Goal: Information Seeking & Learning: Learn about a topic

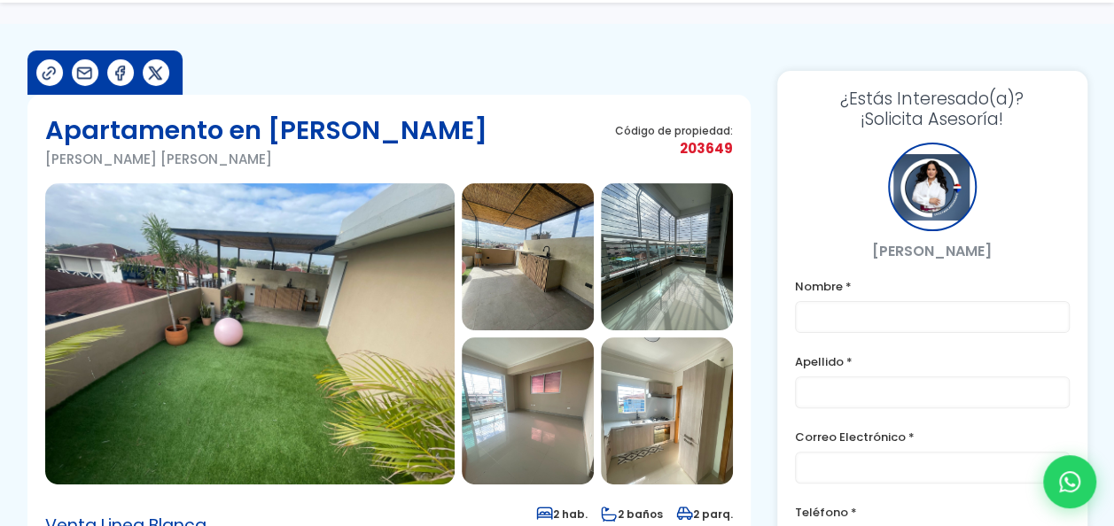
scroll to position [177, 0]
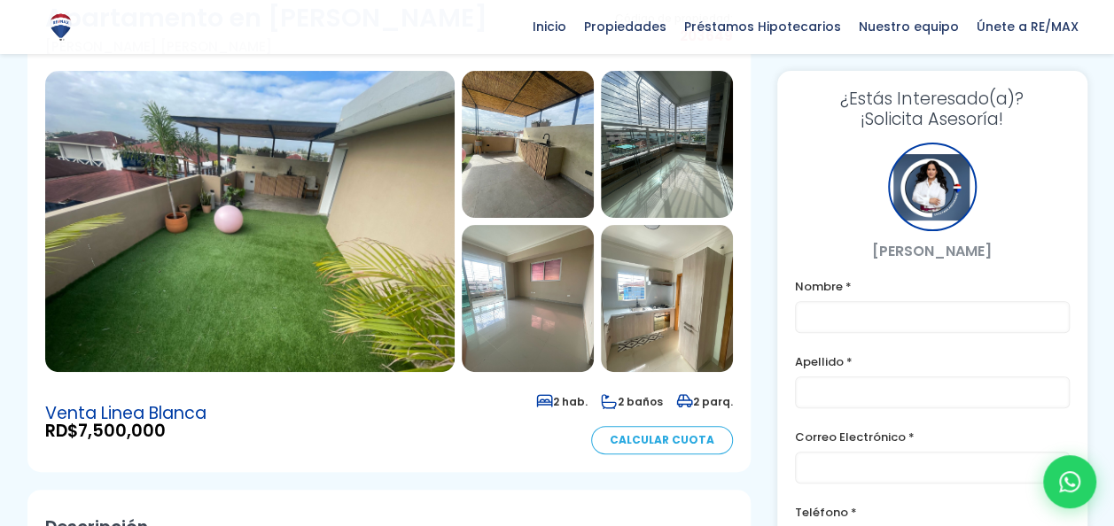
click at [285, 185] on img at bounding box center [249, 221] width 409 height 301
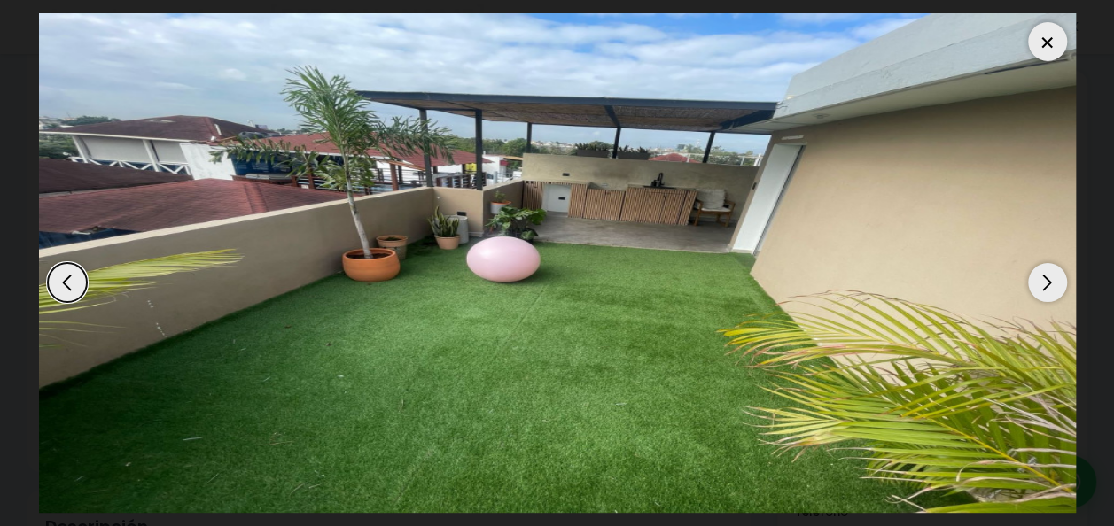
click at [1048, 278] on div "Next slide" at bounding box center [1047, 282] width 39 height 39
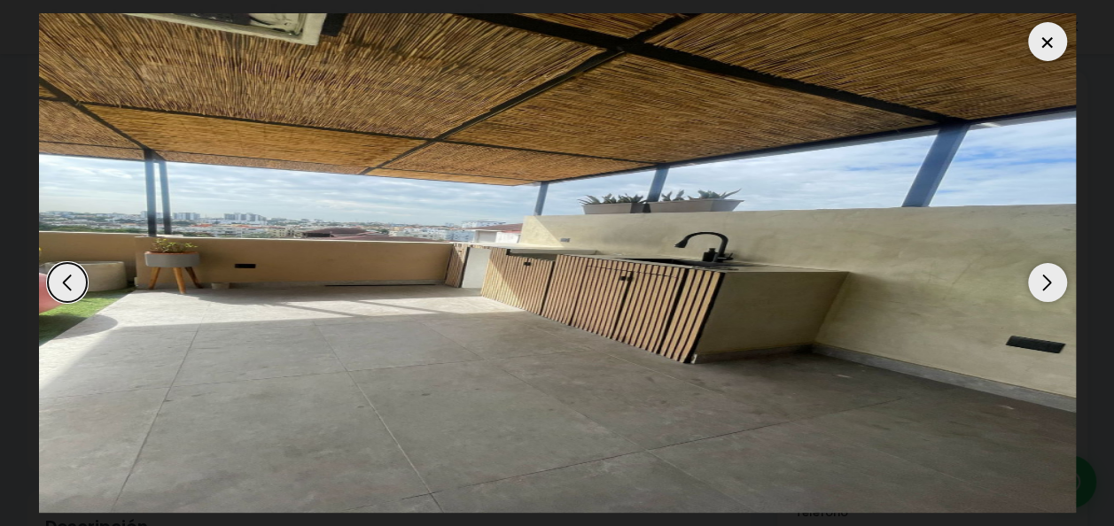
click at [1047, 278] on div "Next slide" at bounding box center [1047, 282] width 39 height 39
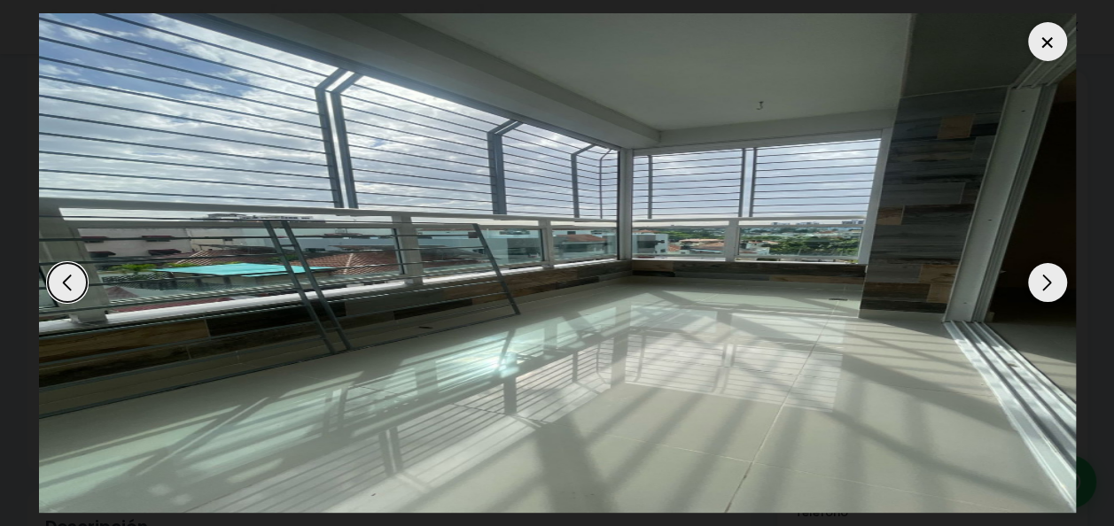
click at [1047, 278] on div "Next slide" at bounding box center [1047, 282] width 39 height 39
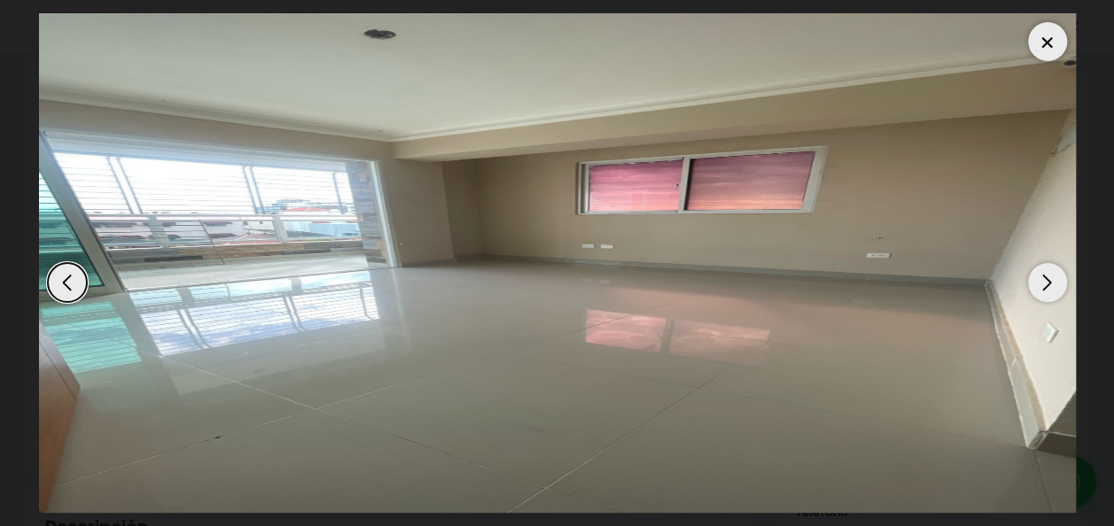
drag, startPoint x: 63, startPoint y: 285, endPoint x: 74, endPoint y: 282, distance: 12.1
click at [64, 285] on div "Previous slide" at bounding box center [67, 282] width 39 height 39
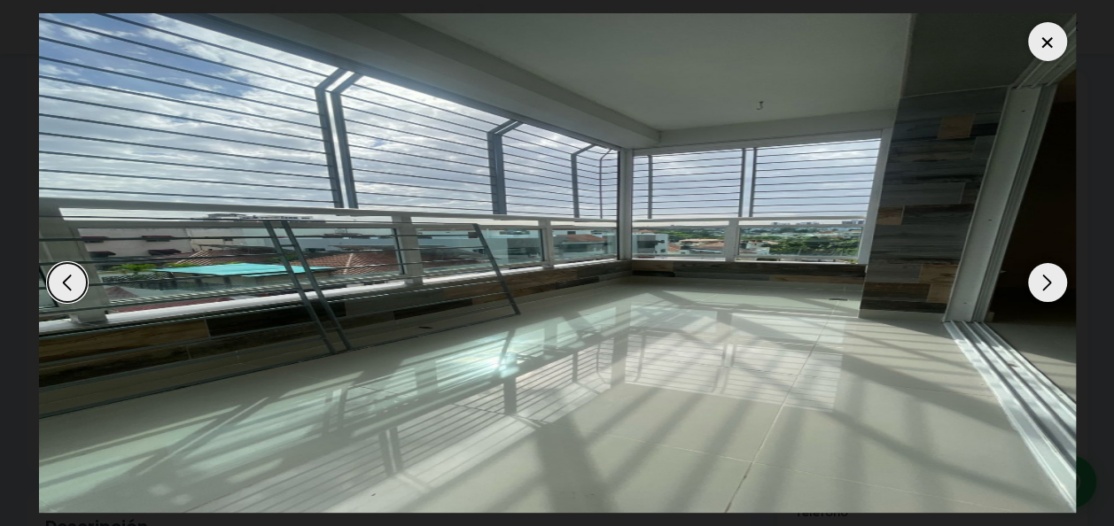
click at [1049, 289] on div "Next slide" at bounding box center [1047, 282] width 39 height 39
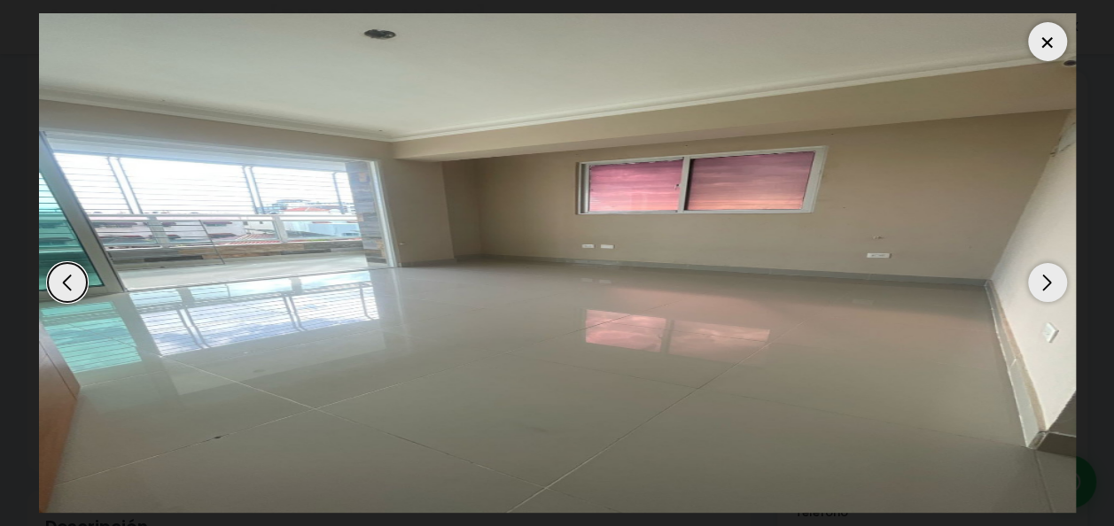
click at [1042, 280] on div "Next slide" at bounding box center [1047, 282] width 39 height 39
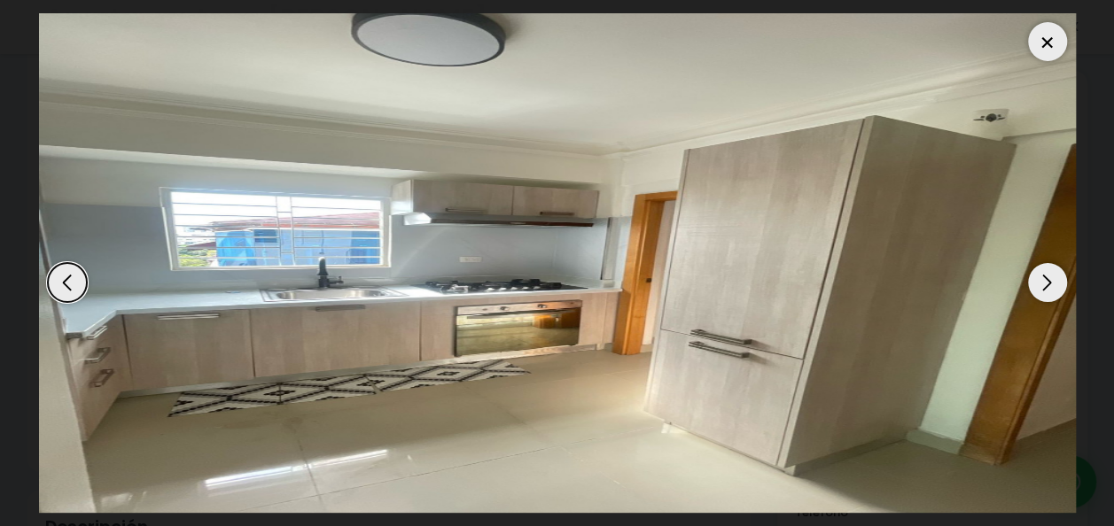
click at [1041, 280] on div "Next slide" at bounding box center [1047, 282] width 39 height 39
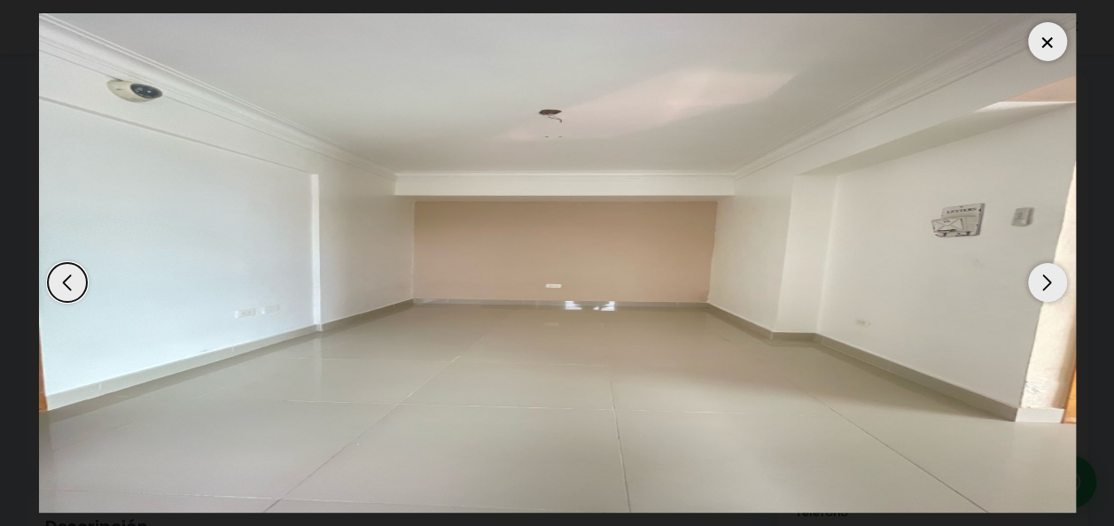
click at [1039, 279] on div "Next slide" at bounding box center [1047, 282] width 39 height 39
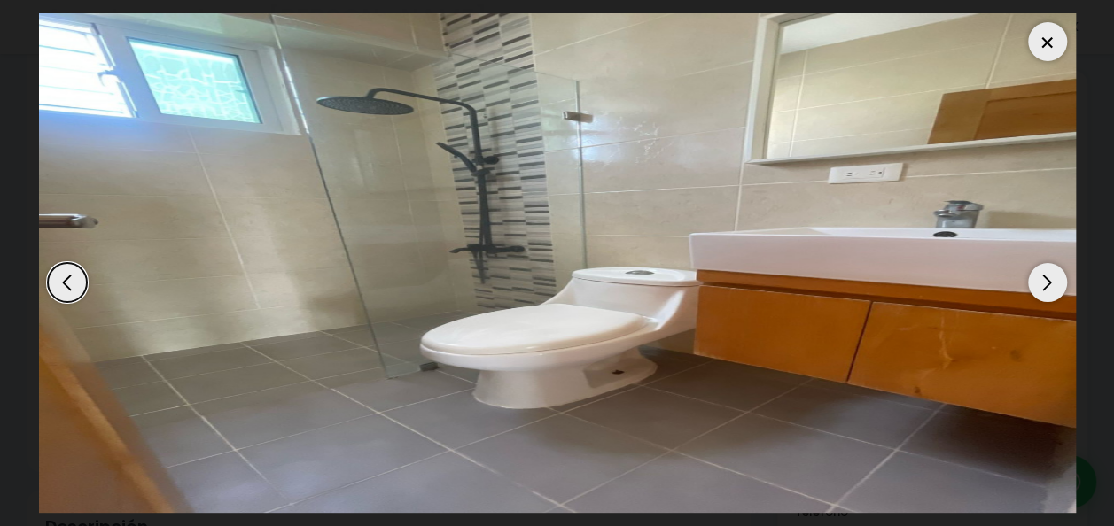
click at [1039, 279] on div "Next slide" at bounding box center [1047, 282] width 39 height 39
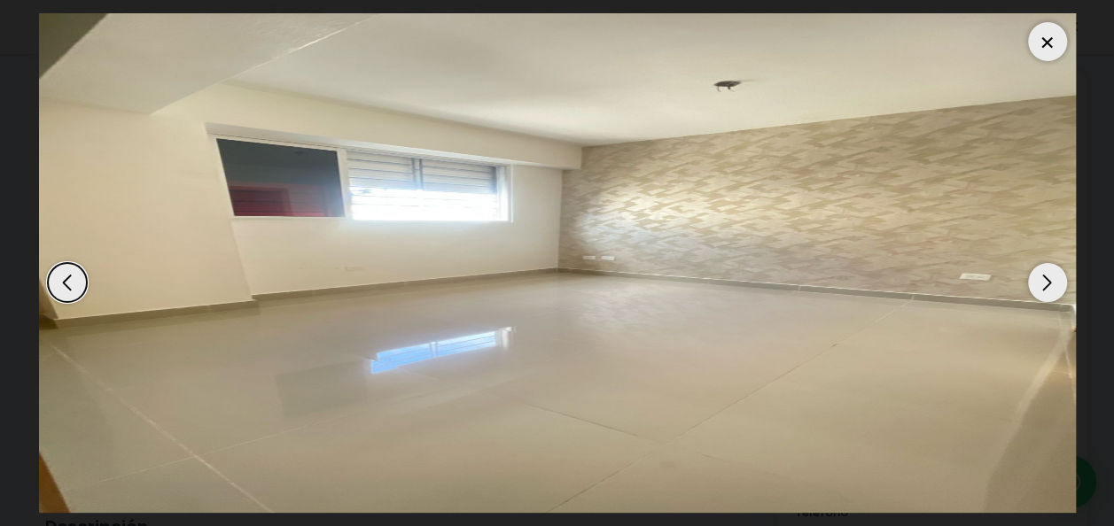
click at [1039, 279] on div "Next slide" at bounding box center [1047, 282] width 39 height 39
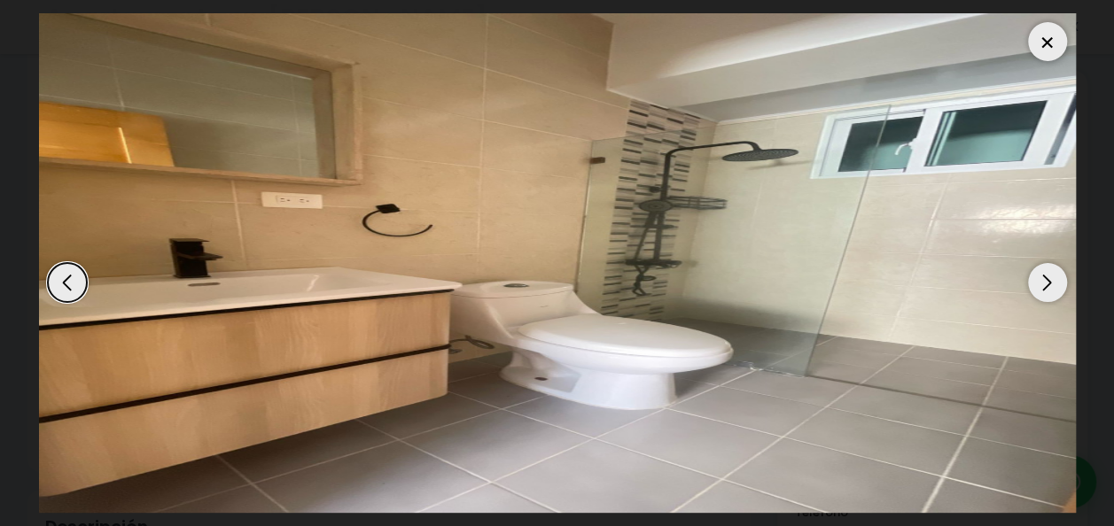
click at [1039, 279] on div "Next slide" at bounding box center [1047, 282] width 39 height 39
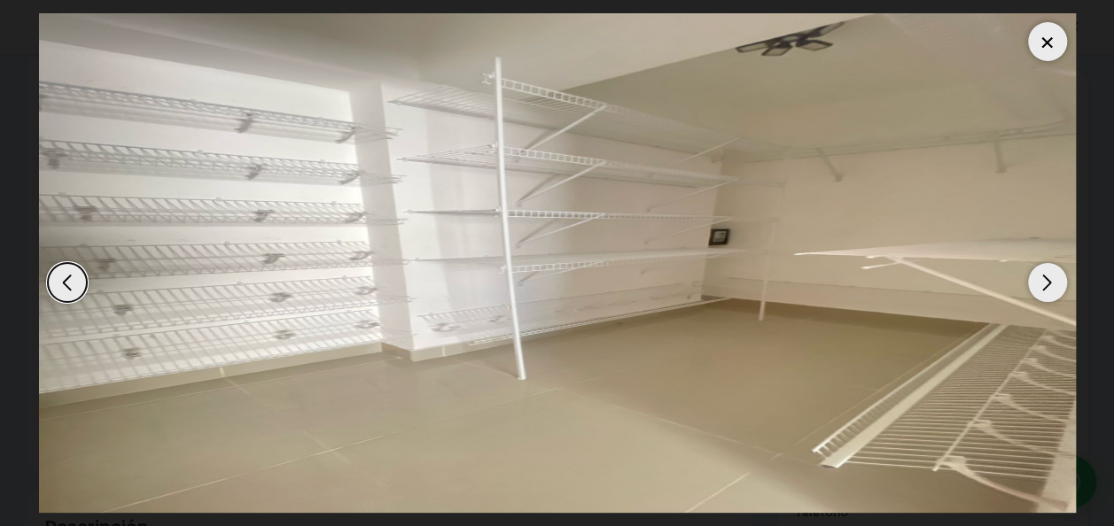
click at [1039, 279] on div "Next slide" at bounding box center [1047, 282] width 39 height 39
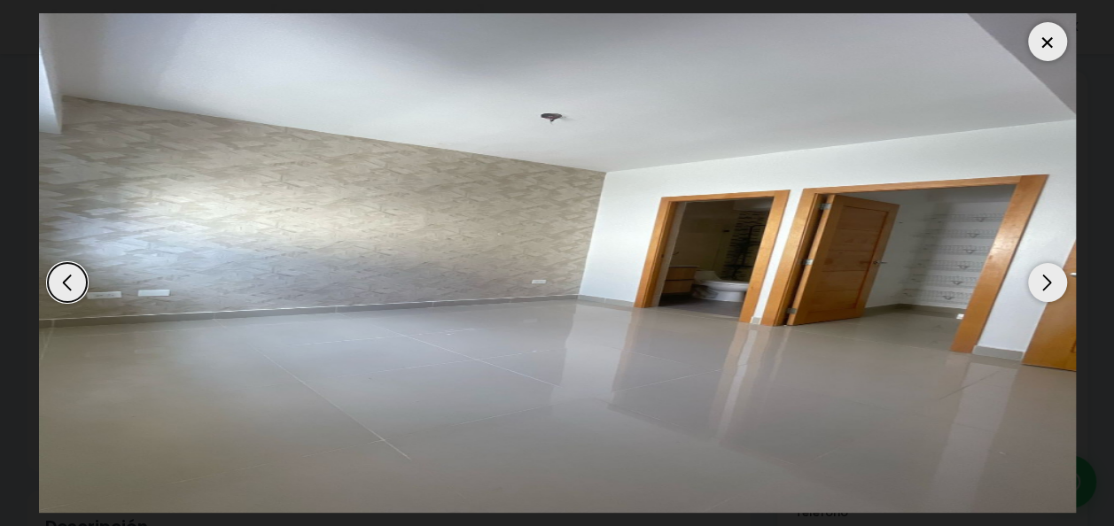
click at [1039, 279] on div "Next slide" at bounding box center [1047, 282] width 39 height 39
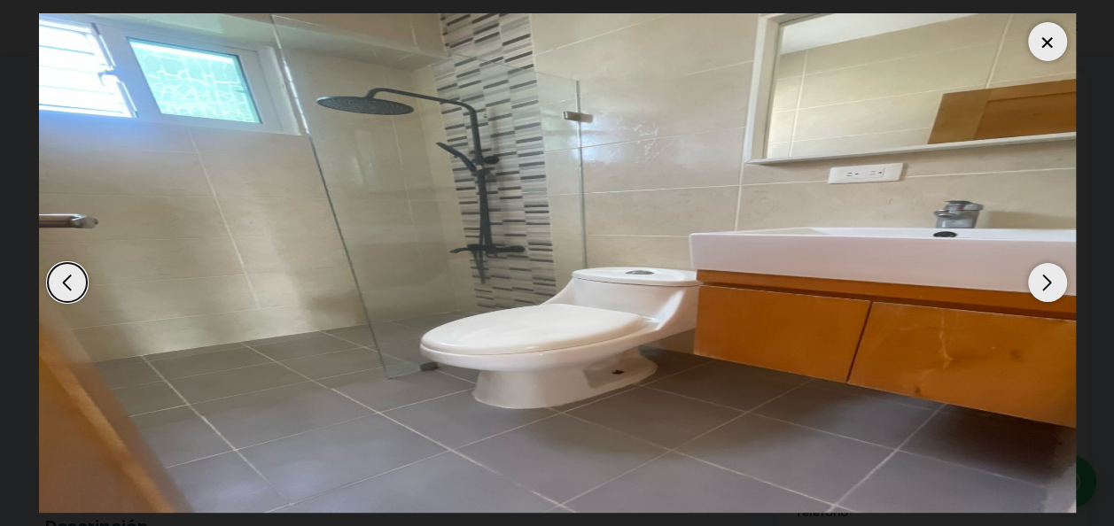
click at [1039, 279] on div "Next slide" at bounding box center [1047, 282] width 39 height 39
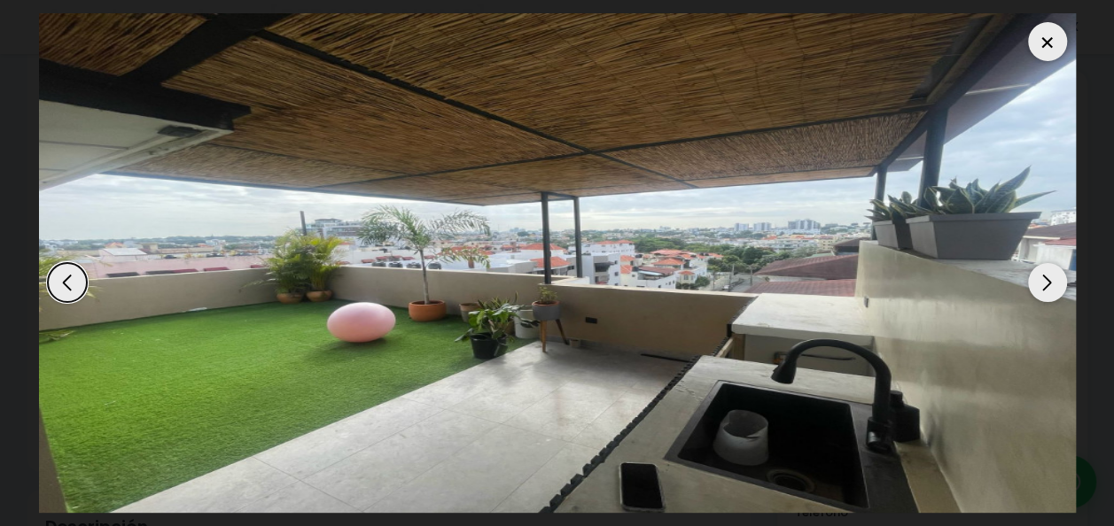
click at [1039, 279] on div "Next slide" at bounding box center [1047, 282] width 39 height 39
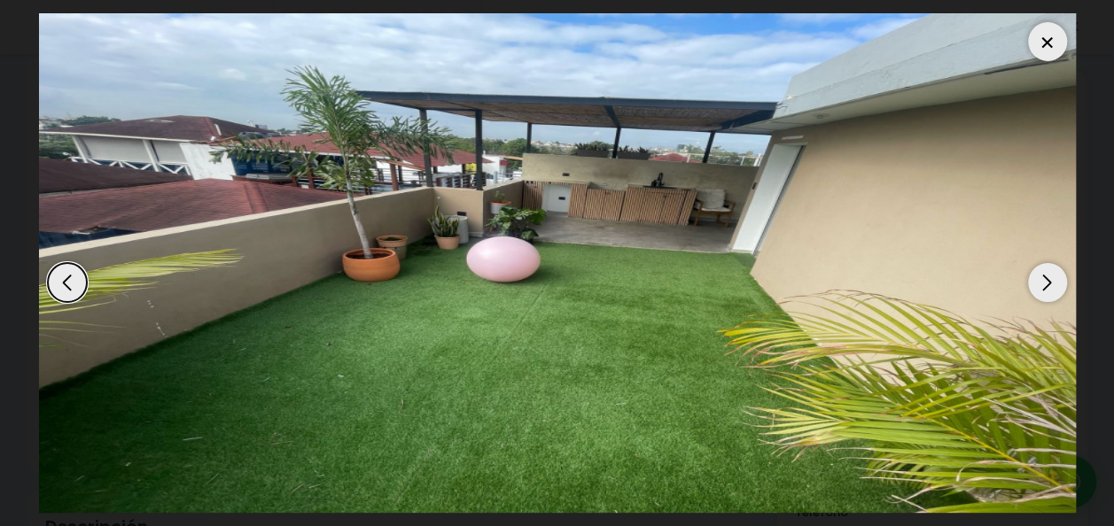
click at [1039, 279] on div "Next slide" at bounding box center [1047, 282] width 39 height 39
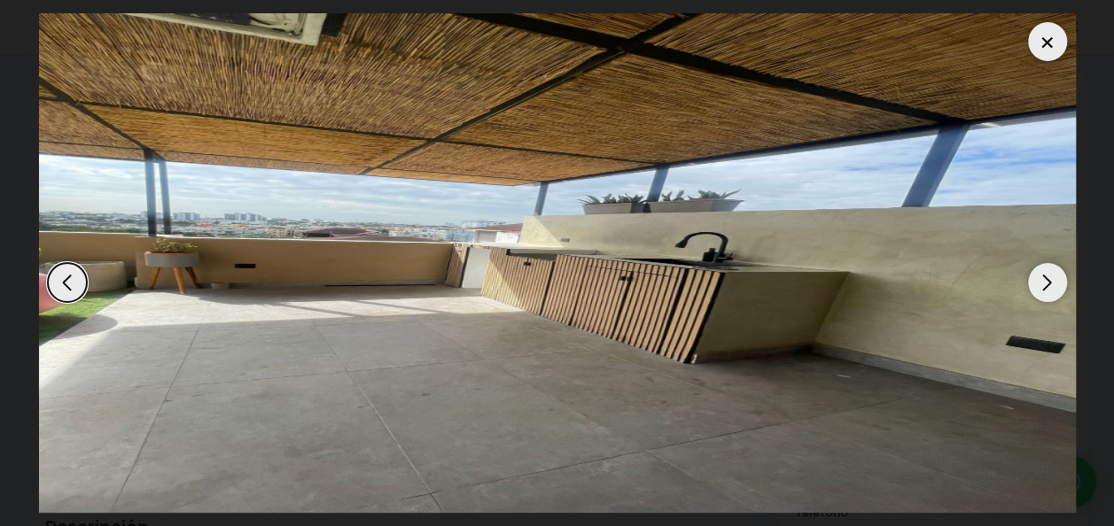
click at [1045, 272] on div "Next slide" at bounding box center [1047, 282] width 39 height 39
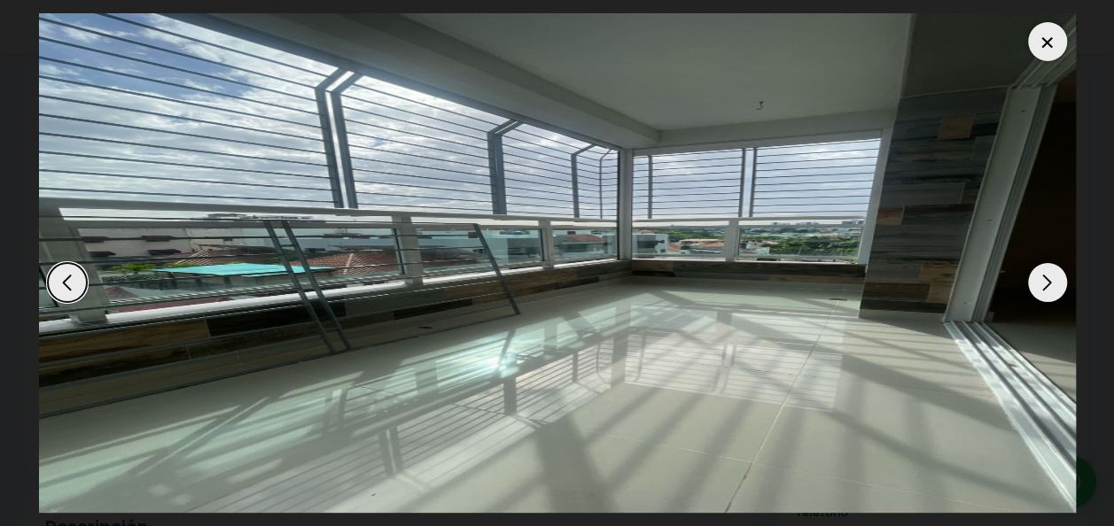
click at [1056, 287] on div "Next slide" at bounding box center [1047, 282] width 39 height 39
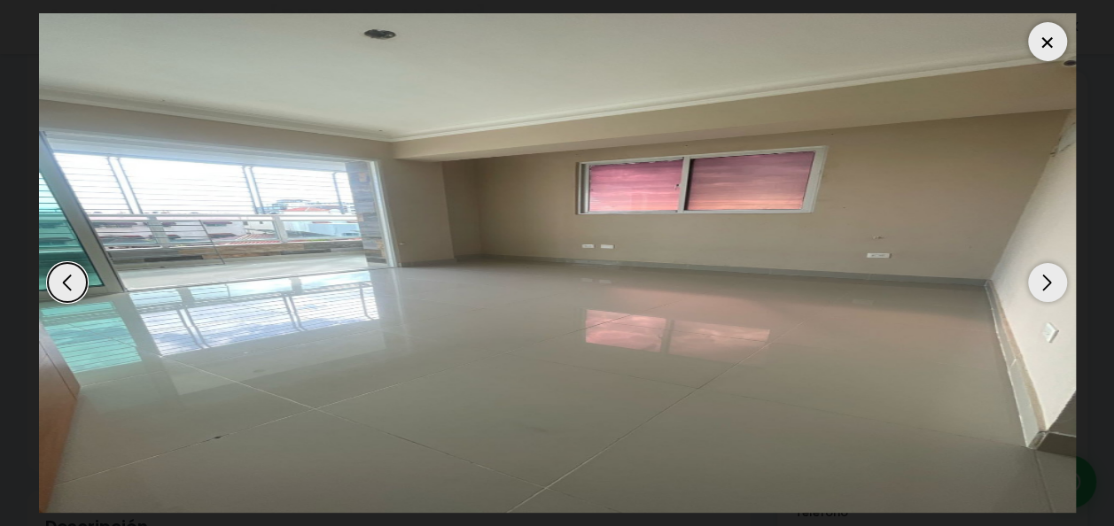
click at [1064, 285] on div "Next slide" at bounding box center [1047, 282] width 39 height 39
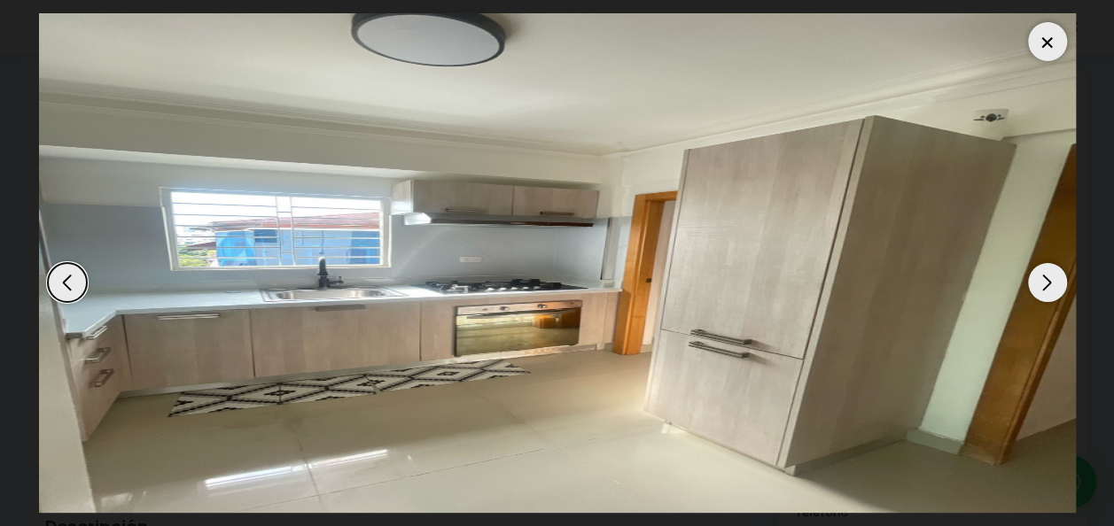
click at [1044, 282] on div "Next slide" at bounding box center [1047, 282] width 39 height 39
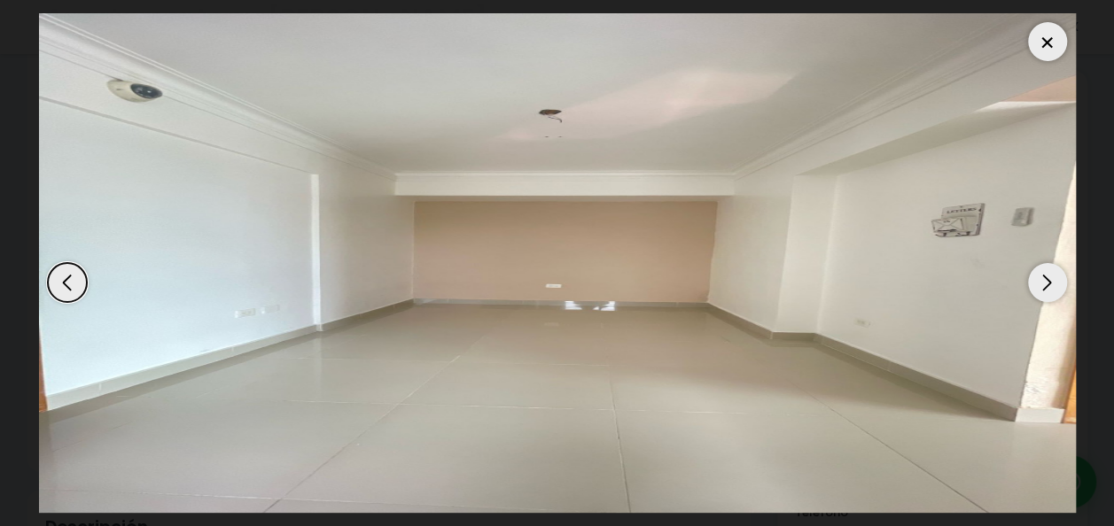
click at [1046, 280] on div "Next slide" at bounding box center [1047, 282] width 39 height 39
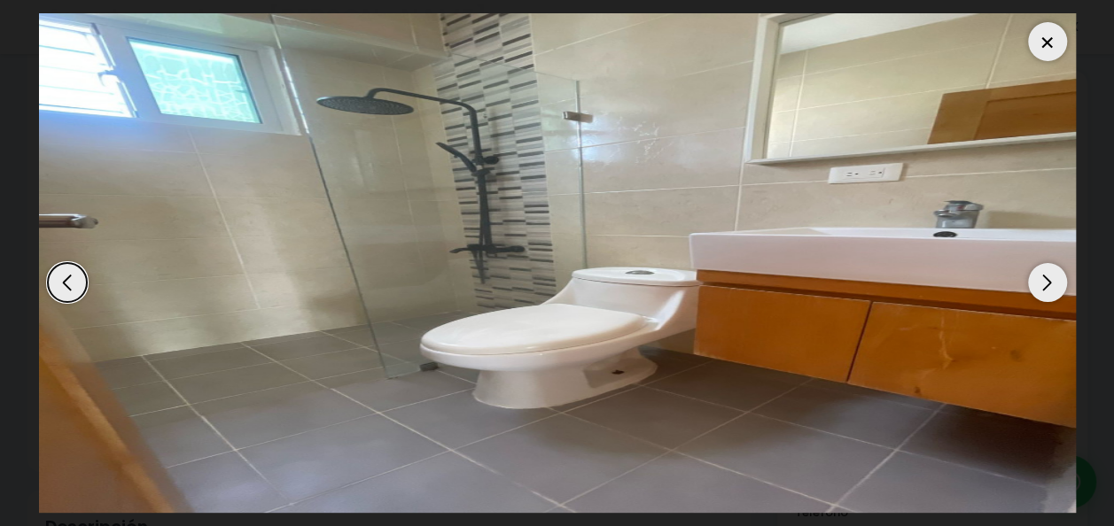
click at [1045, 278] on div "Next slide" at bounding box center [1047, 282] width 39 height 39
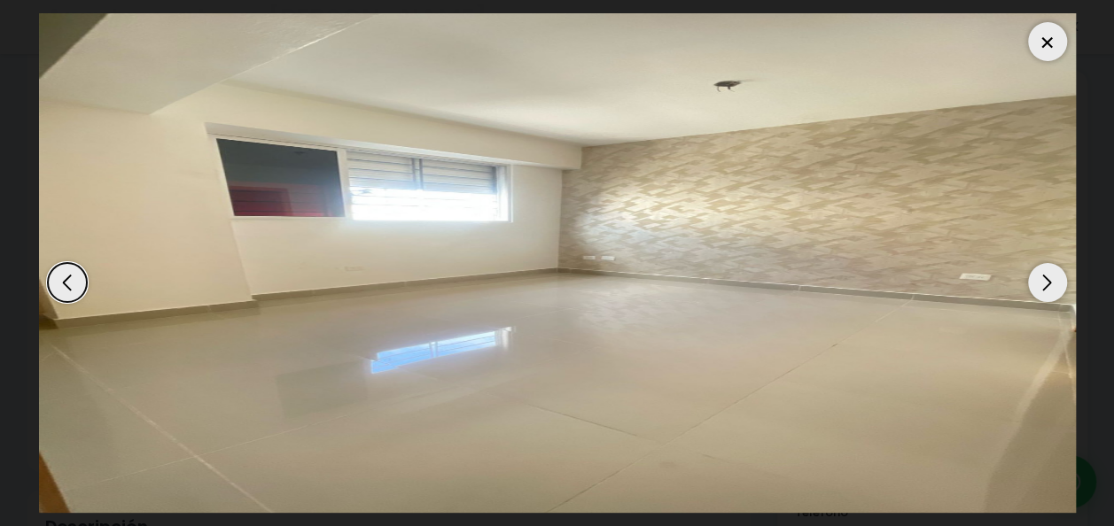
click at [1046, 278] on div "Next slide" at bounding box center [1047, 282] width 39 height 39
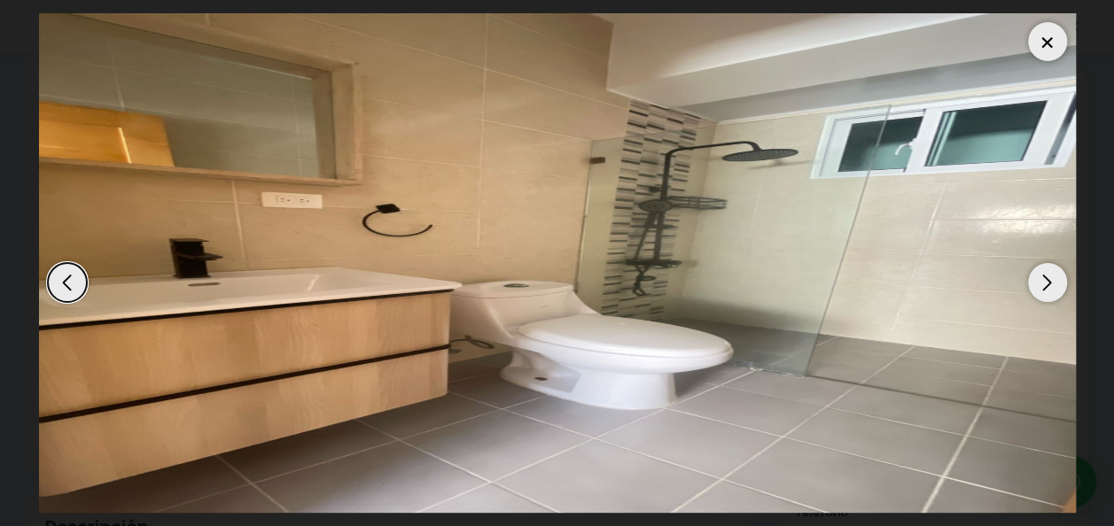
click at [1041, 43] on div at bounding box center [1047, 41] width 39 height 39
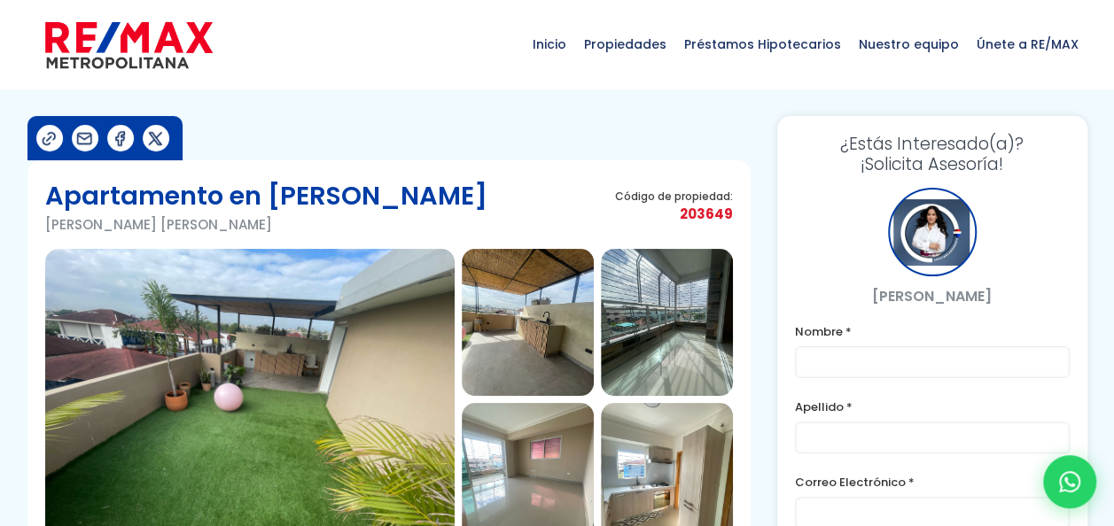
scroll to position [89, 0]
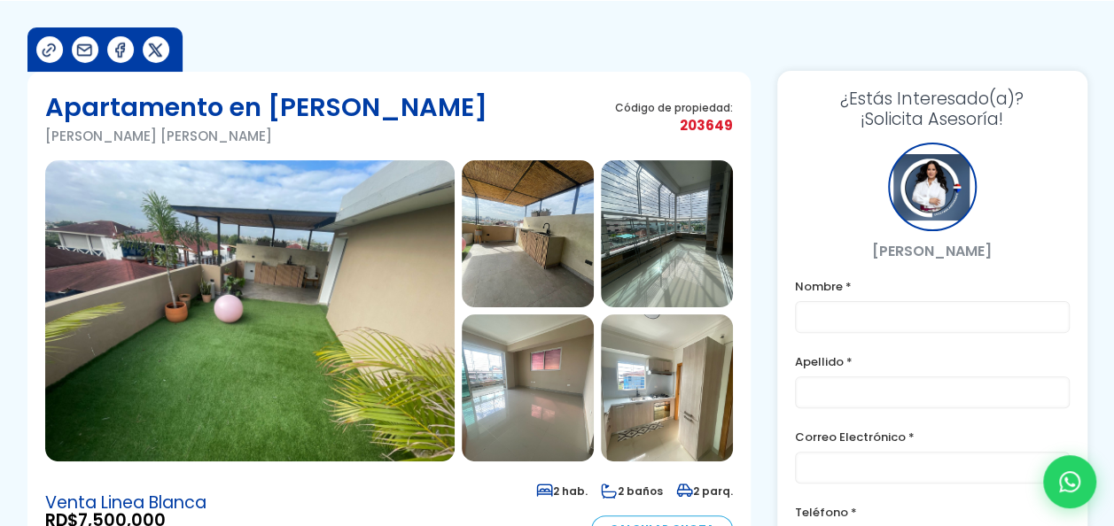
click at [378, 239] on img at bounding box center [249, 310] width 409 height 301
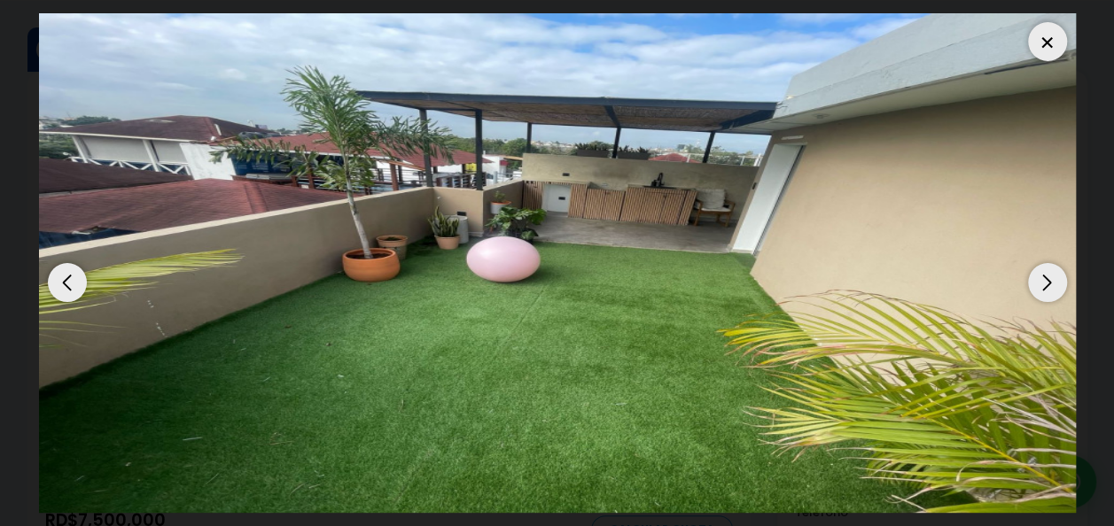
click at [1064, 282] on div "Next slide" at bounding box center [1047, 282] width 39 height 39
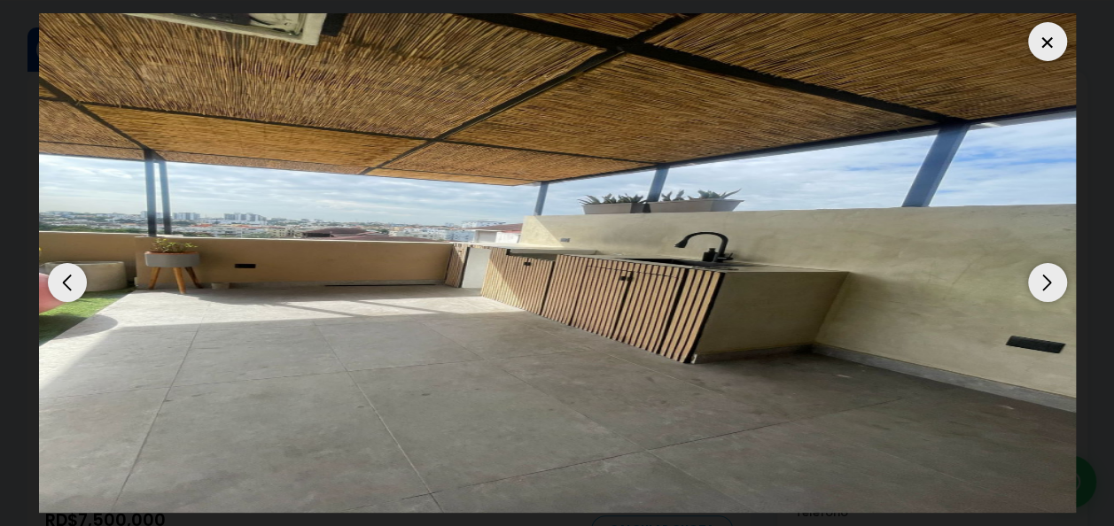
click at [1056, 281] on div "Next slide" at bounding box center [1047, 282] width 39 height 39
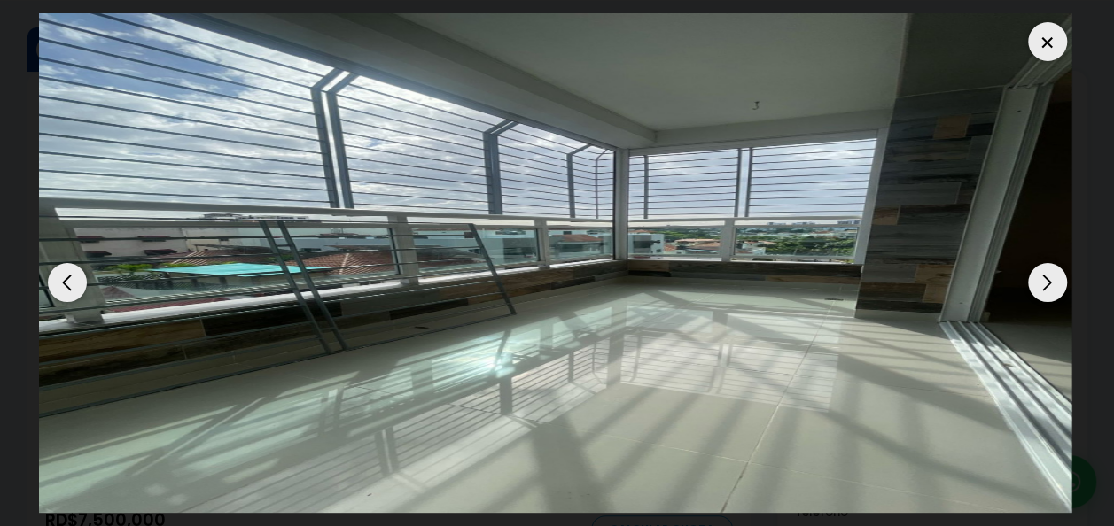
click at [1014, 271] on img "3 / 13" at bounding box center [553, 263] width 1037 height 500
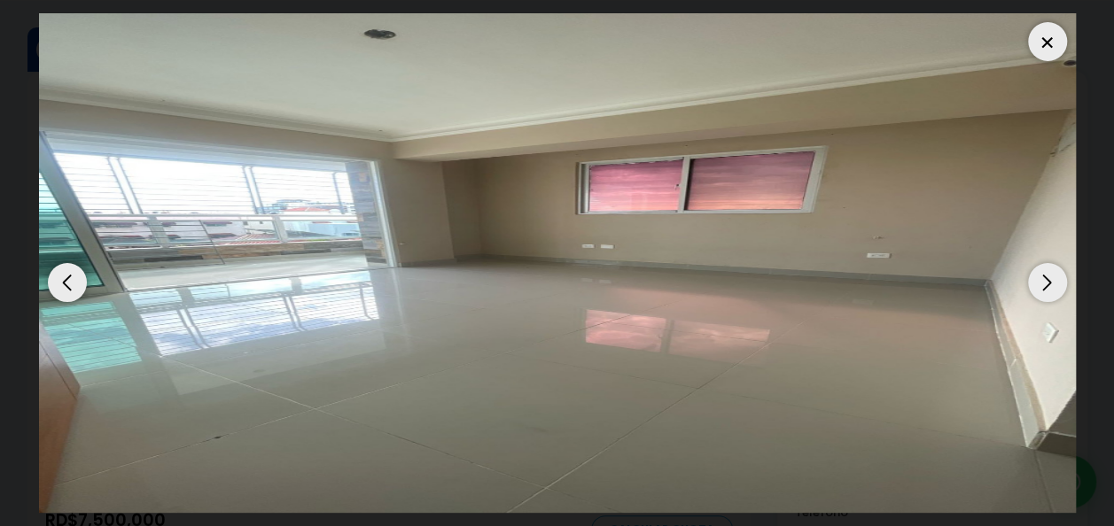
click at [1033, 279] on div "Next slide" at bounding box center [1047, 282] width 39 height 39
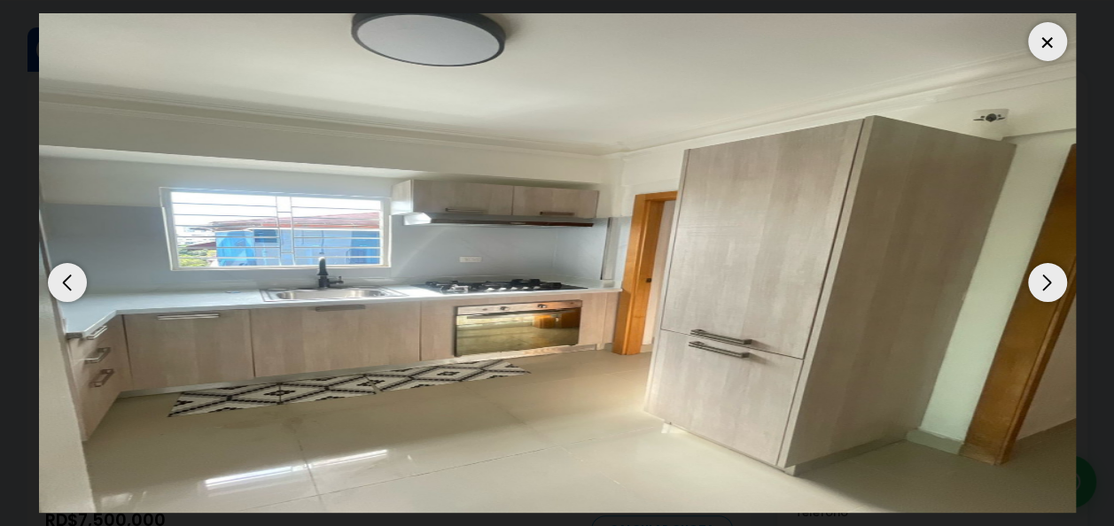
click at [1049, 261] on img "5 / 13" at bounding box center [557, 263] width 1037 height 500
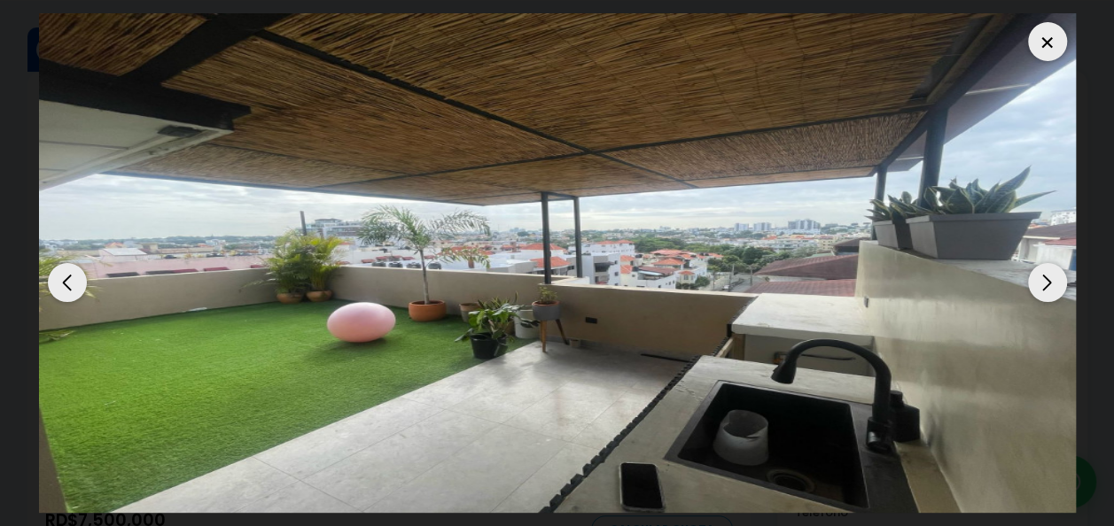
click at [1057, 295] on div "Next slide" at bounding box center [1047, 282] width 39 height 39
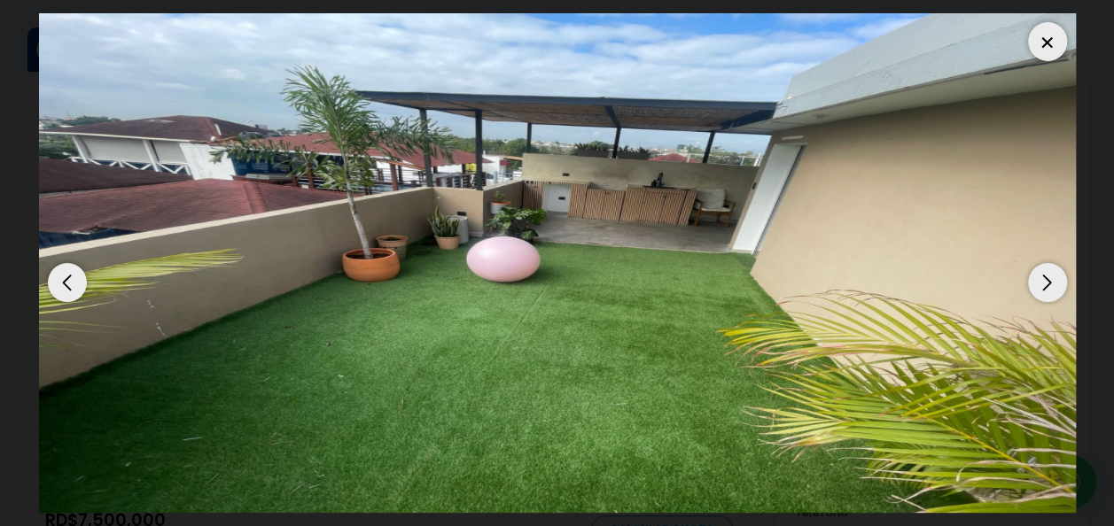
click at [1057, 295] on div "Next slide" at bounding box center [1047, 282] width 39 height 39
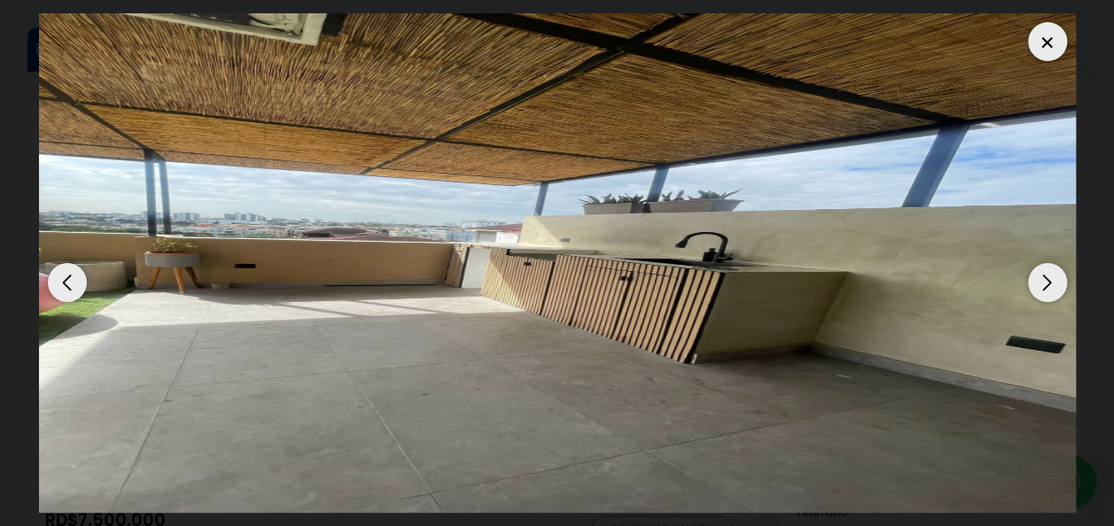
click at [1057, 295] on div "Next slide" at bounding box center [1047, 282] width 39 height 39
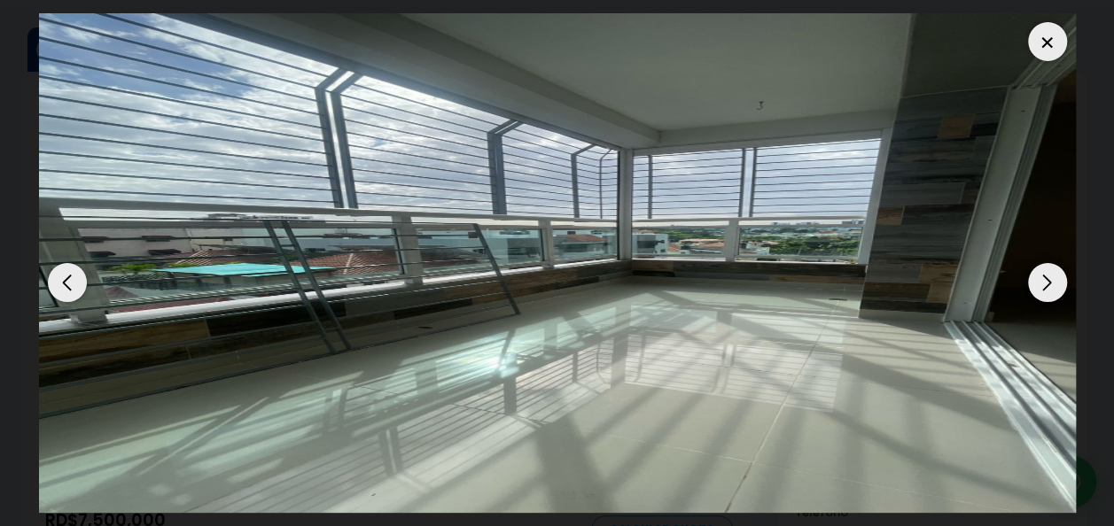
click at [1060, 289] on div "Next slide" at bounding box center [1047, 282] width 39 height 39
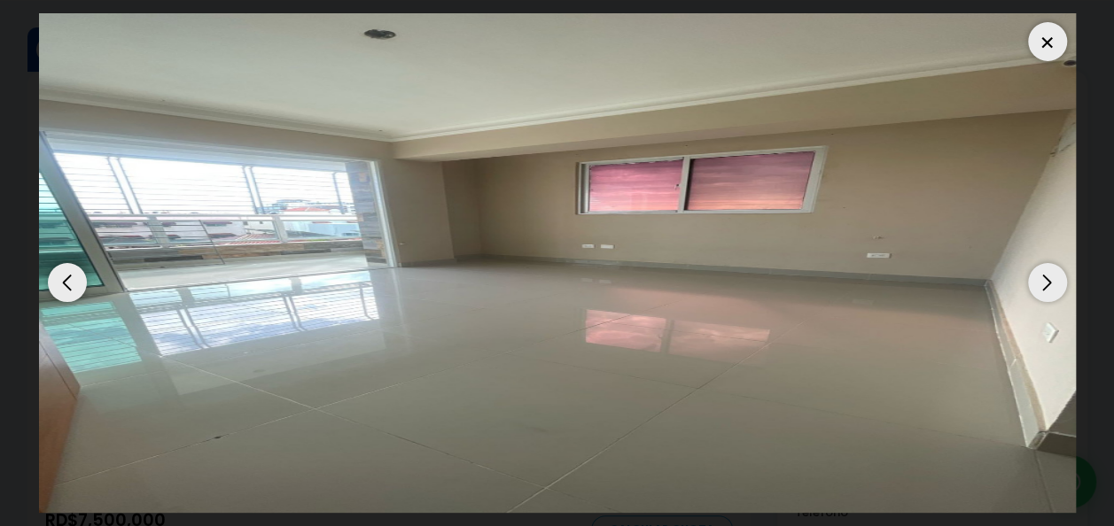
click at [1060, 289] on div "Next slide" at bounding box center [1047, 282] width 39 height 39
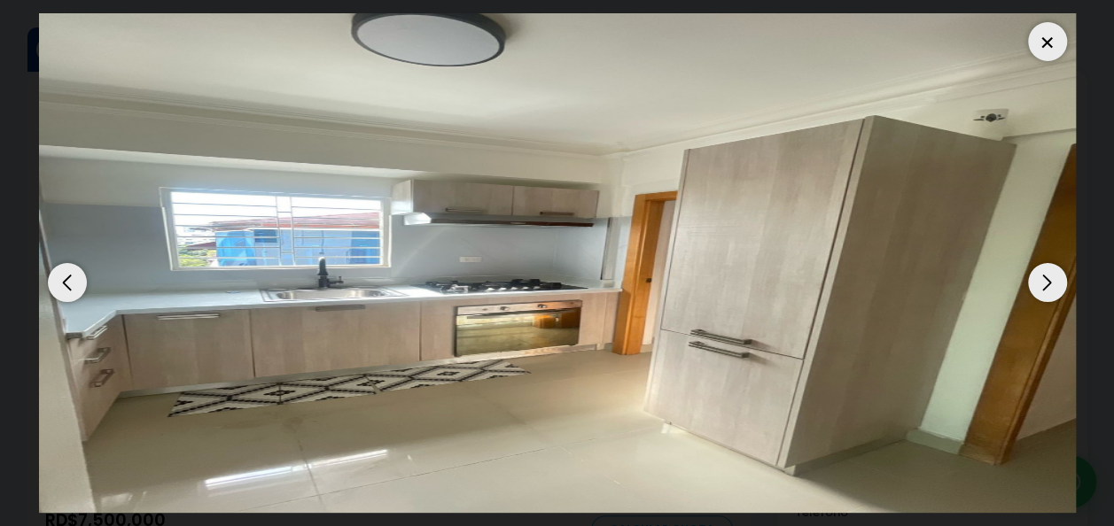
click at [1064, 284] on div "Next slide" at bounding box center [1047, 282] width 39 height 39
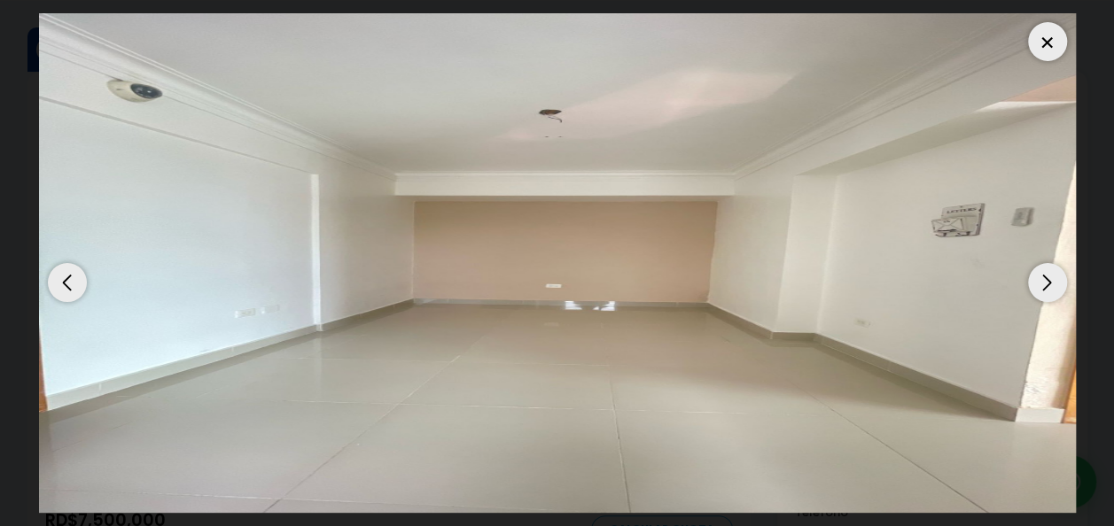
click at [1064, 283] on div "Next slide" at bounding box center [1047, 282] width 39 height 39
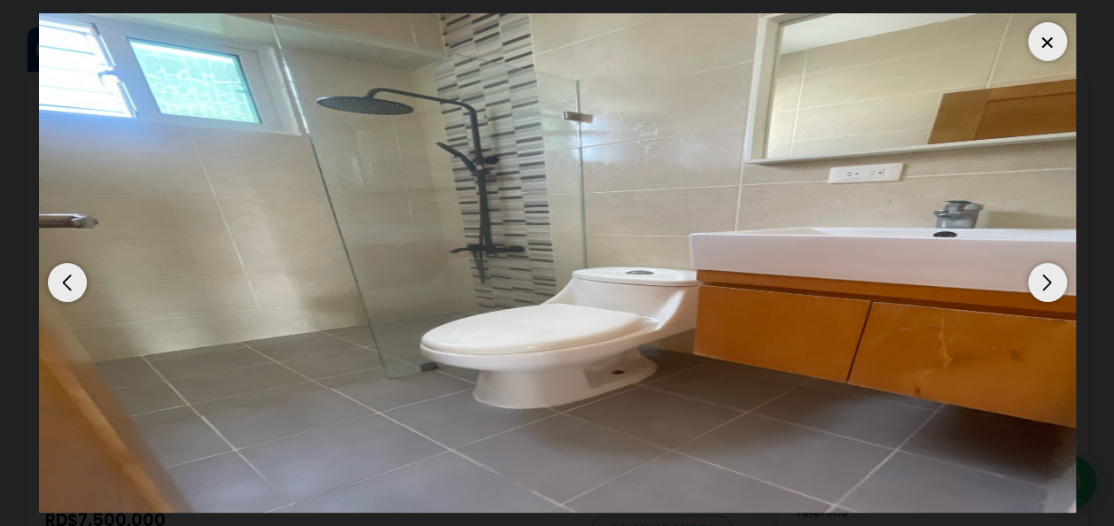
click at [1064, 282] on div "Next slide" at bounding box center [1047, 282] width 39 height 39
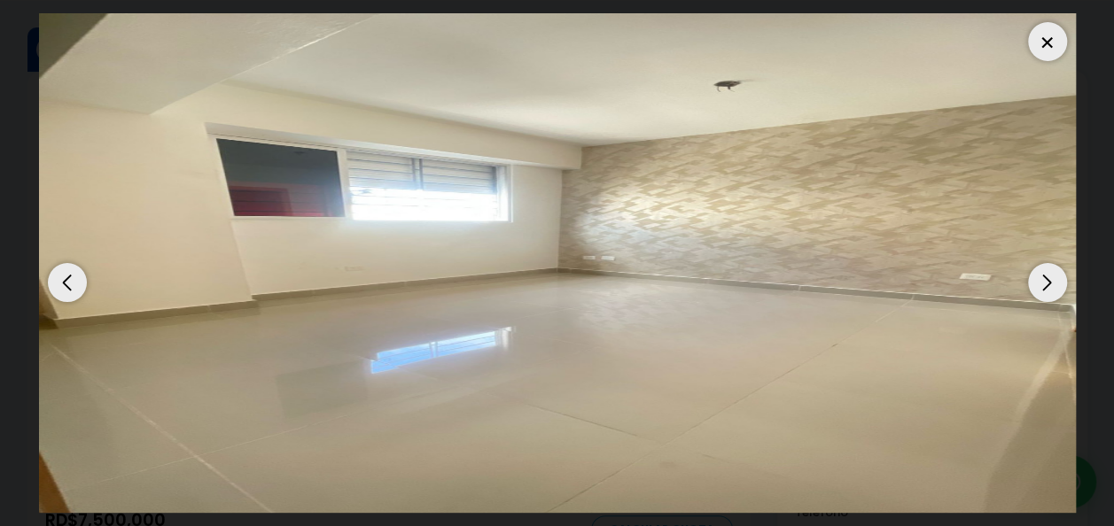
click at [1065, 278] on div "Next slide" at bounding box center [1047, 282] width 39 height 39
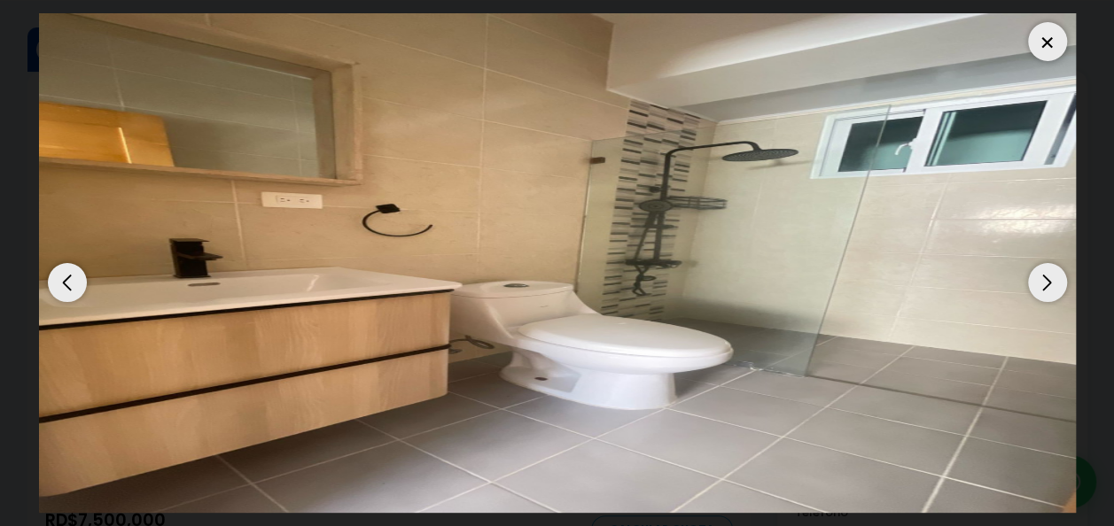
click at [1065, 278] on div "Next slide" at bounding box center [1047, 282] width 39 height 39
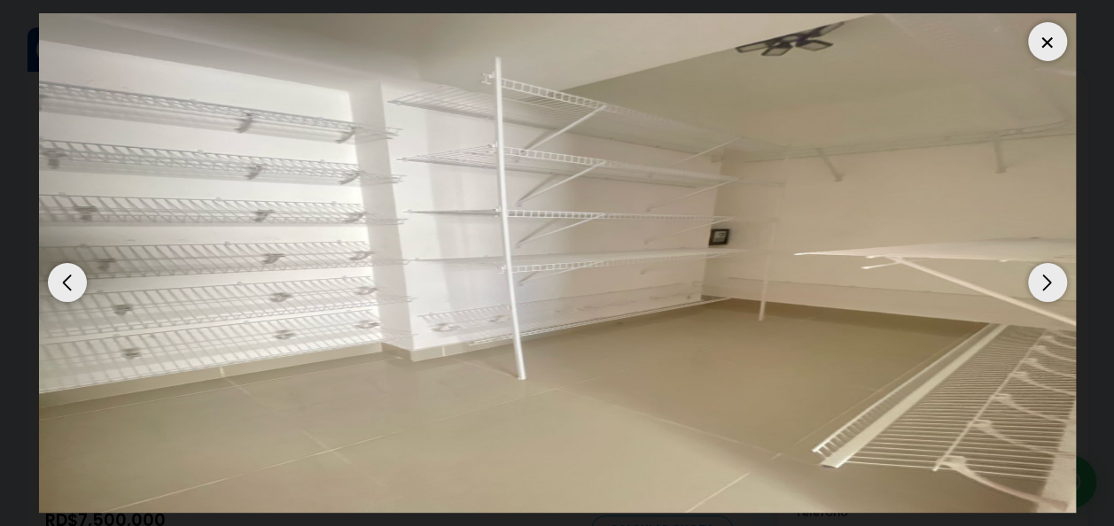
click at [1047, 43] on div at bounding box center [1047, 41] width 39 height 39
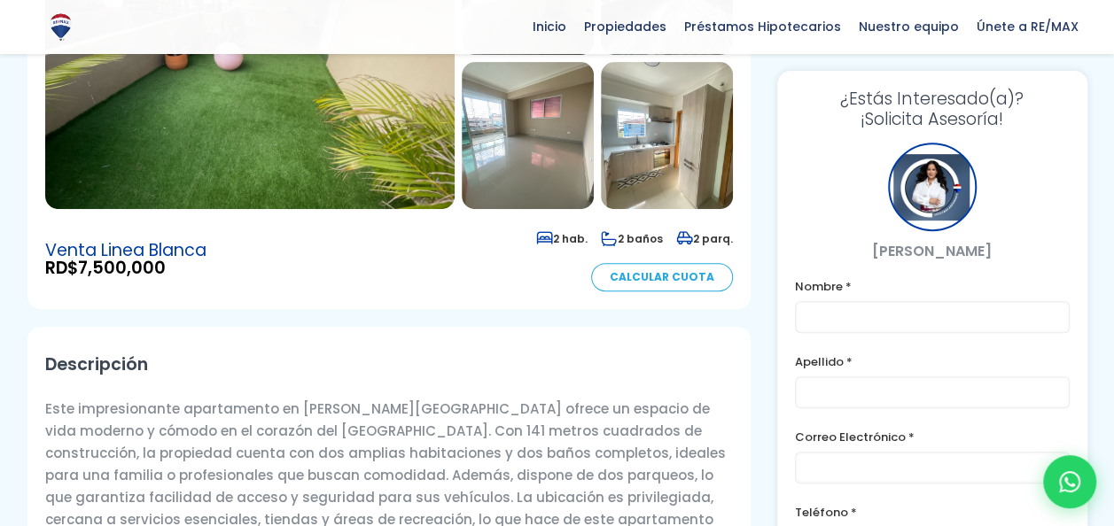
scroll to position [355, 0]
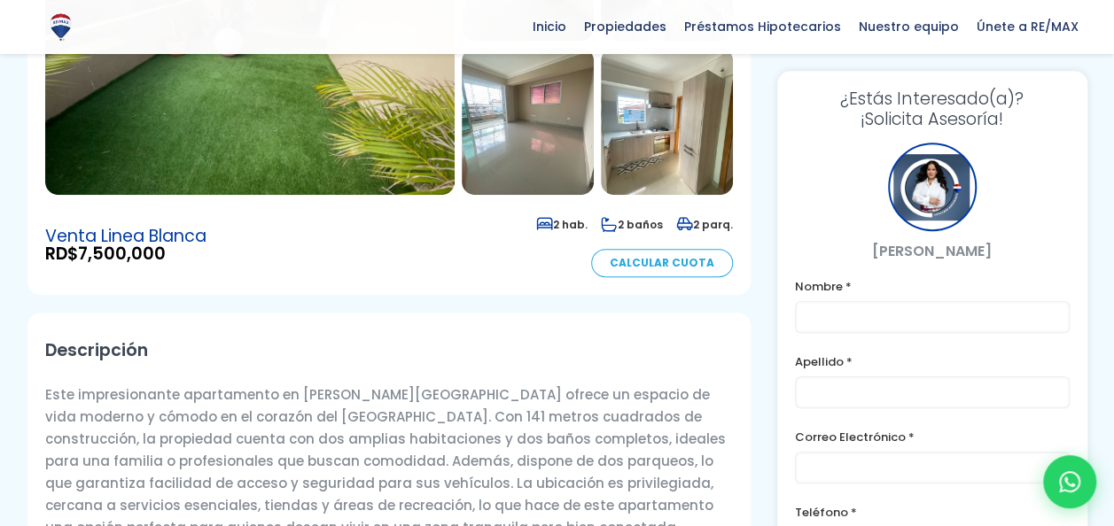
click at [388, 168] on img at bounding box center [249, 44] width 409 height 301
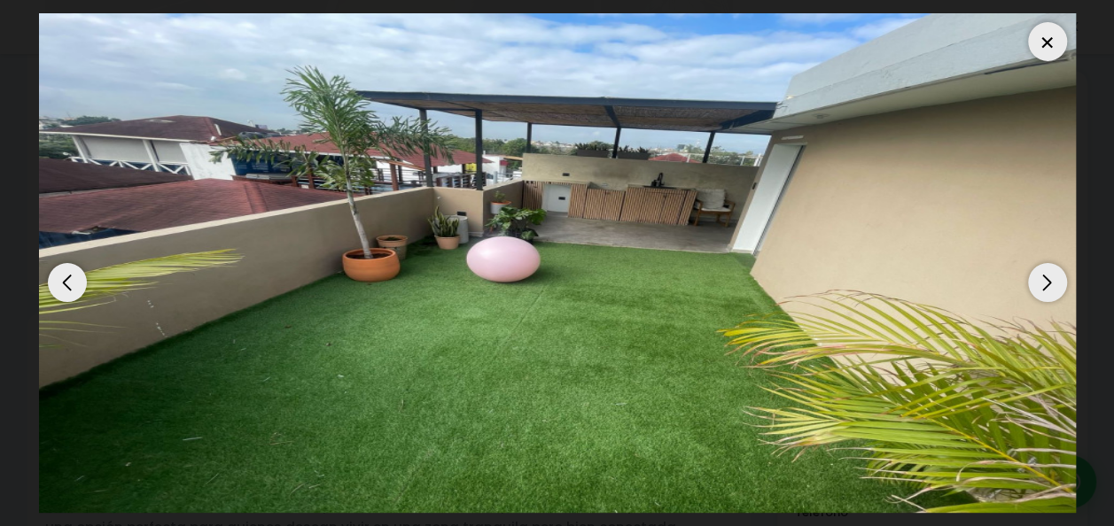
click at [1051, 282] on div "Next slide" at bounding box center [1047, 282] width 39 height 39
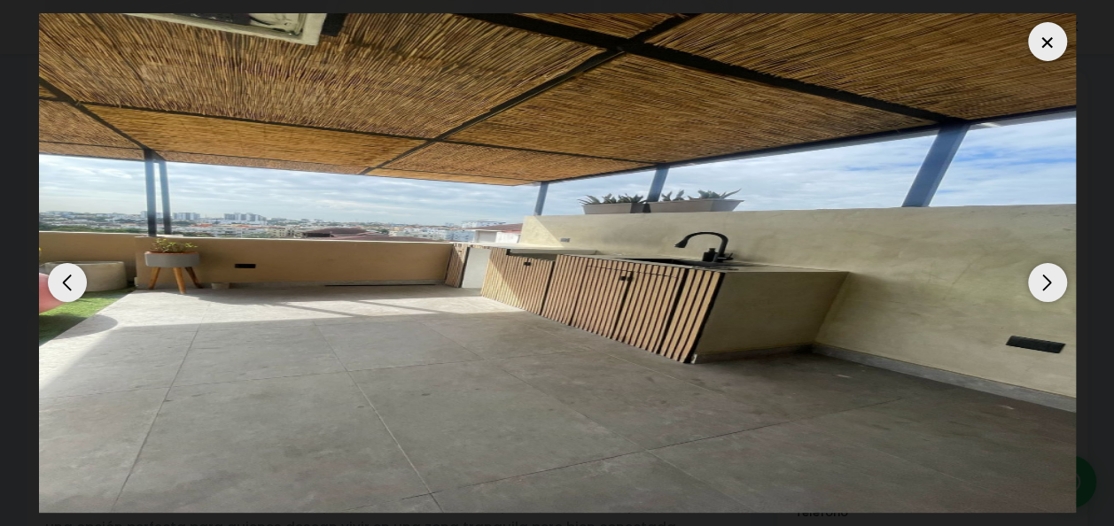
click at [1046, 275] on div "Next slide" at bounding box center [1047, 282] width 39 height 39
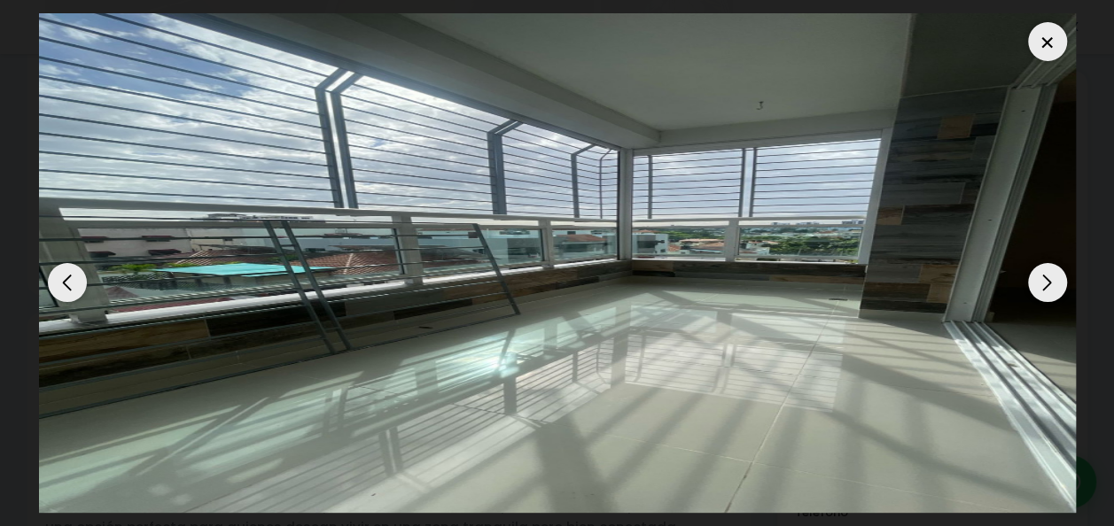
click at [1046, 277] on div "Next slide" at bounding box center [1047, 282] width 39 height 39
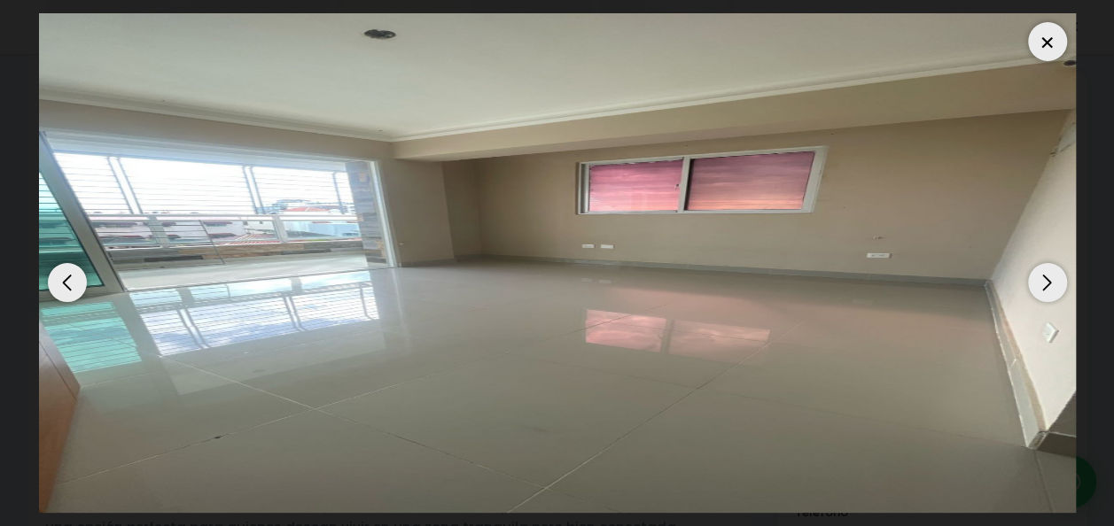
click at [1046, 276] on div "Next slide" at bounding box center [1047, 282] width 39 height 39
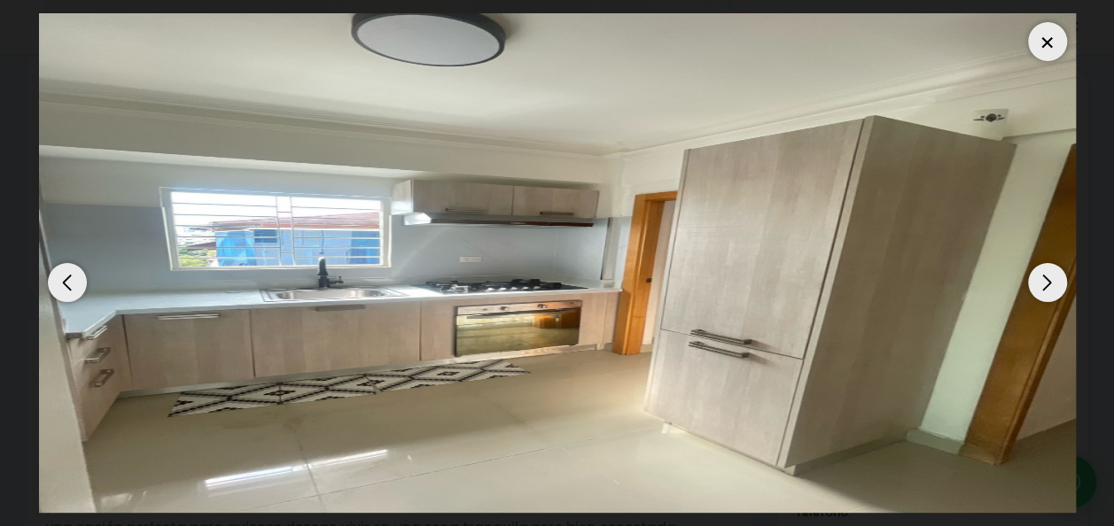
click at [1049, 271] on div "Next slide" at bounding box center [1047, 282] width 39 height 39
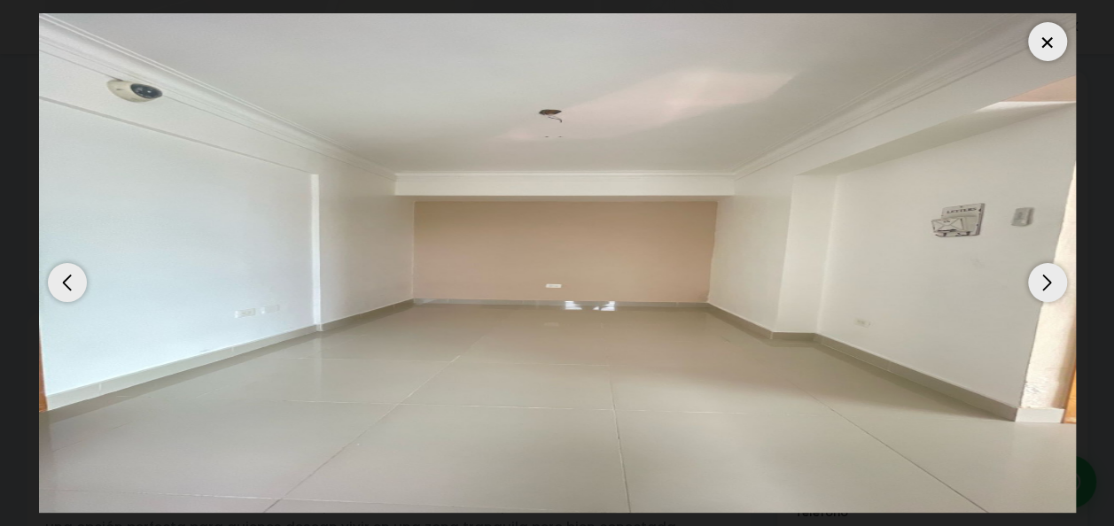
click at [1049, 270] on div "Next slide" at bounding box center [1047, 282] width 39 height 39
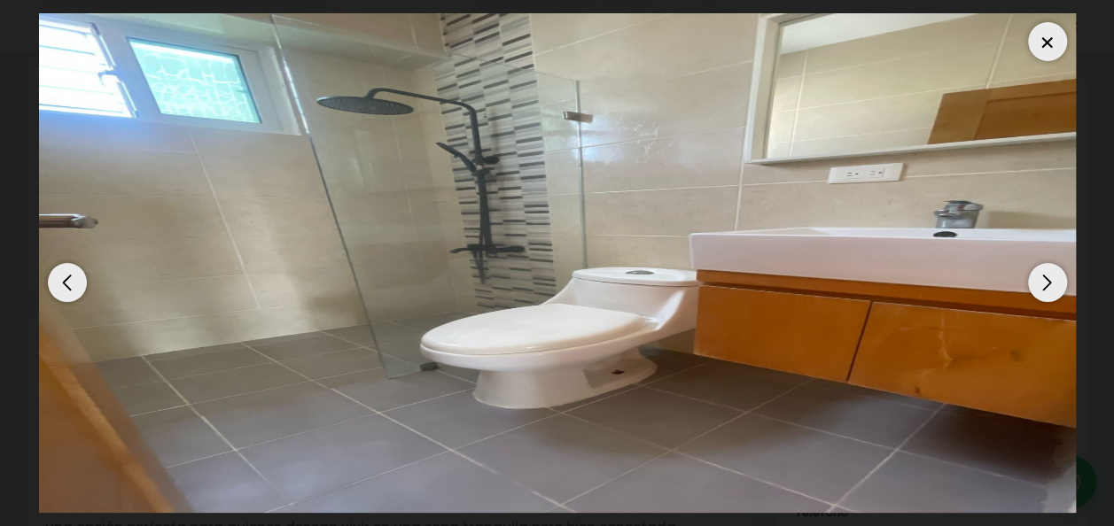
click at [1051, 269] on div "Next slide" at bounding box center [1047, 282] width 39 height 39
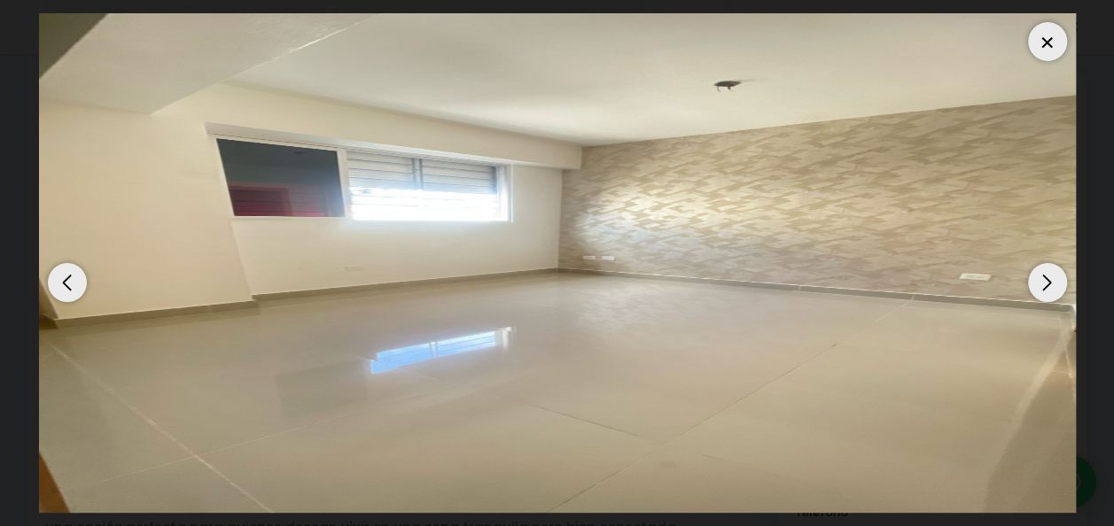
click at [1046, 292] on div "Next slide" at bounding box center [1047, 282] width 39 height 39
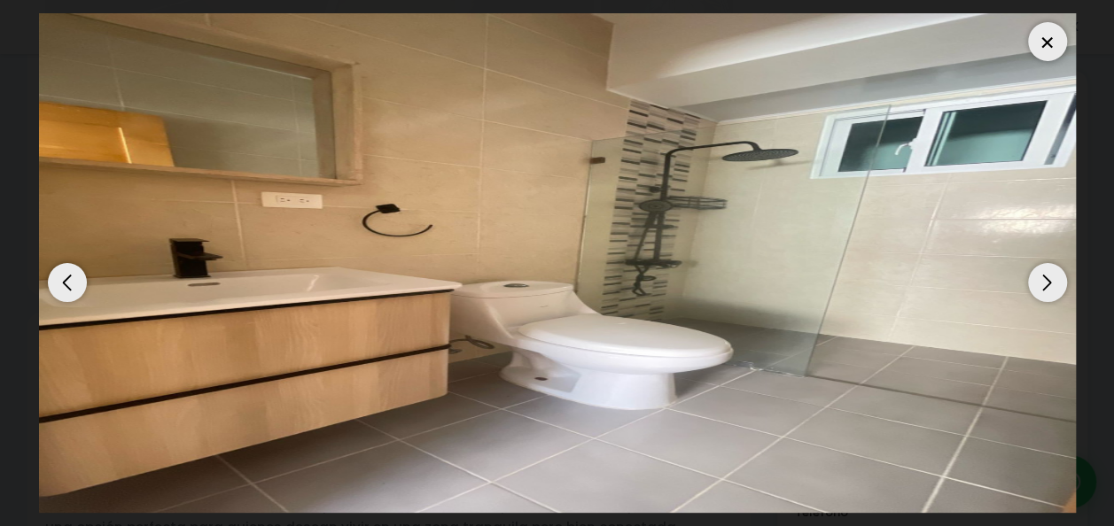
click at [1056, 286] on div "Next slide" at bounding box center [1047, 282] width 39 height 39
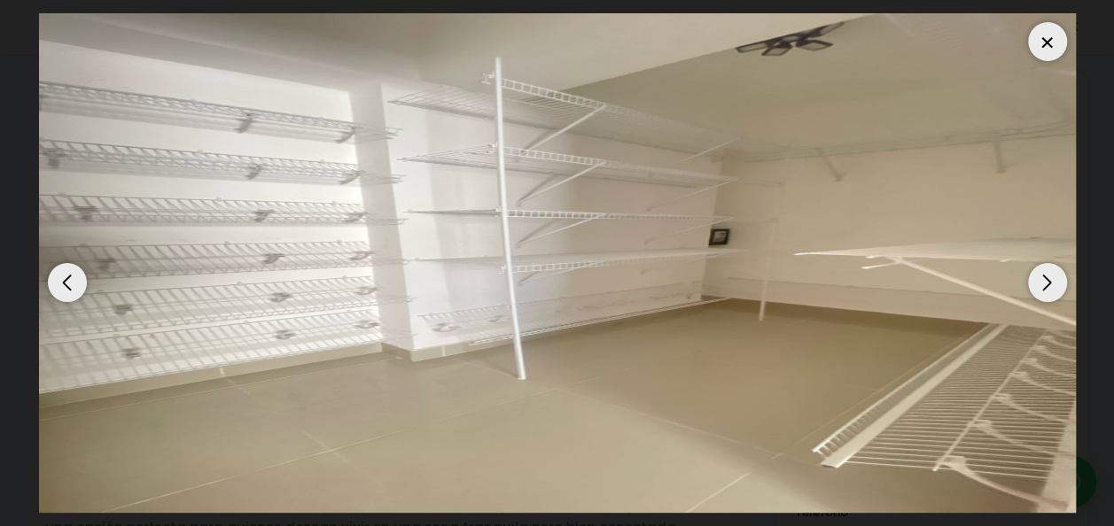
click at [1054, 272] on div "Next slide" at bounding box center [1047, 282] width 39 height 39
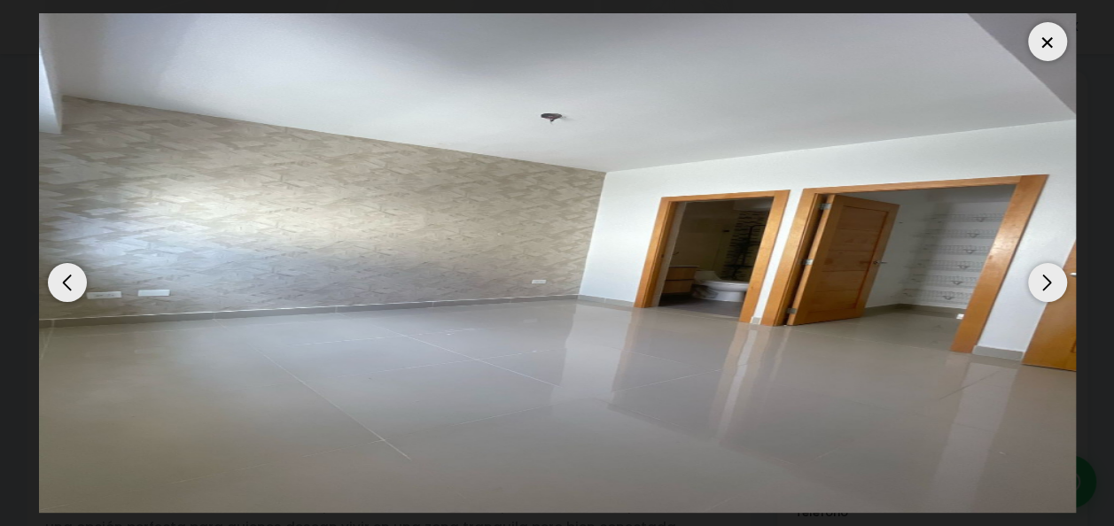
click at [1056, 279] on div "Next slide" at bounding box center [1047, 282] width 39 height 39
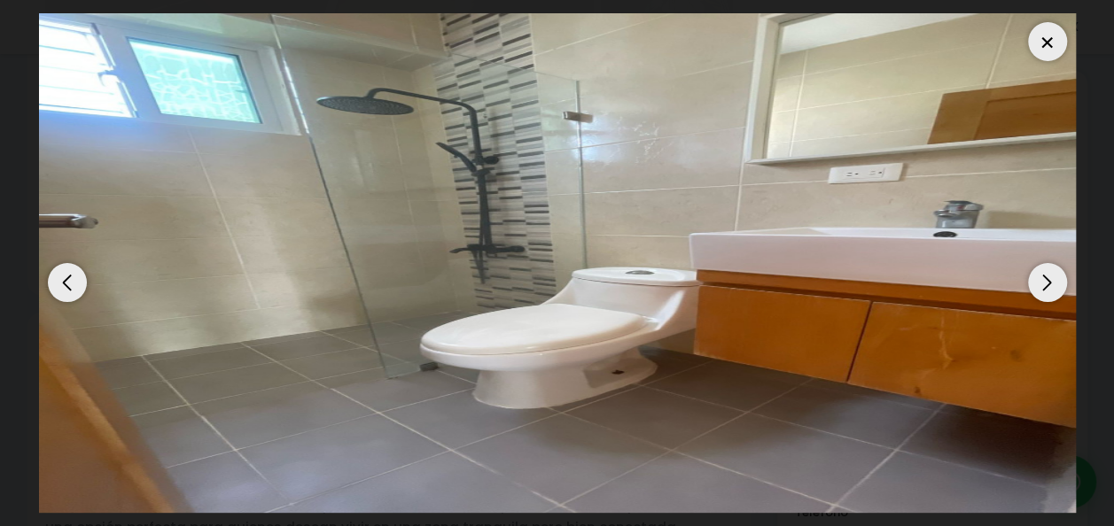
click at [1041, 275] on div "Next slide" at bounding box center [1047, 282] width 39 height 39
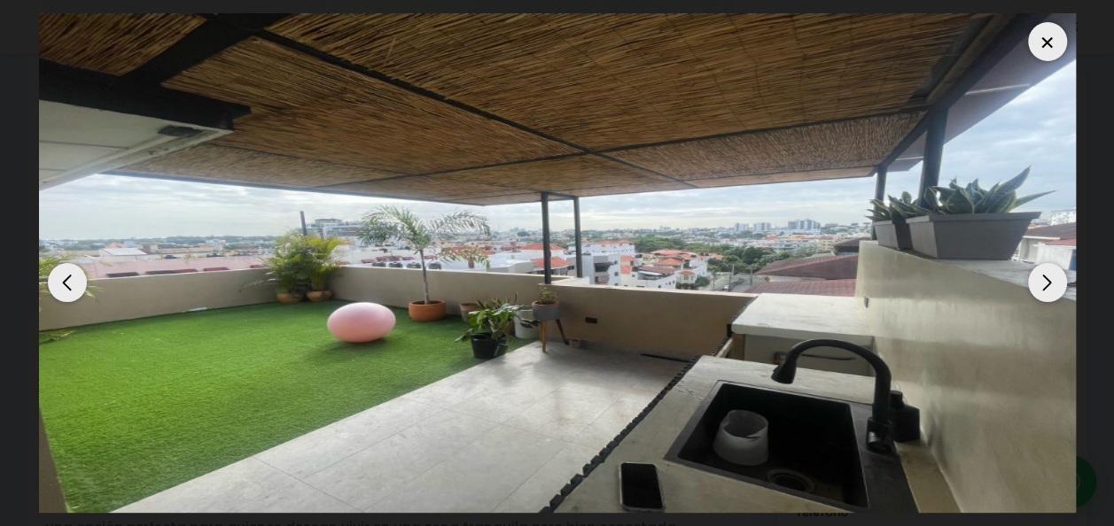
click at [1049, 280] on div "Next slide" at bounding box center [1047, 282] width 39 height 39
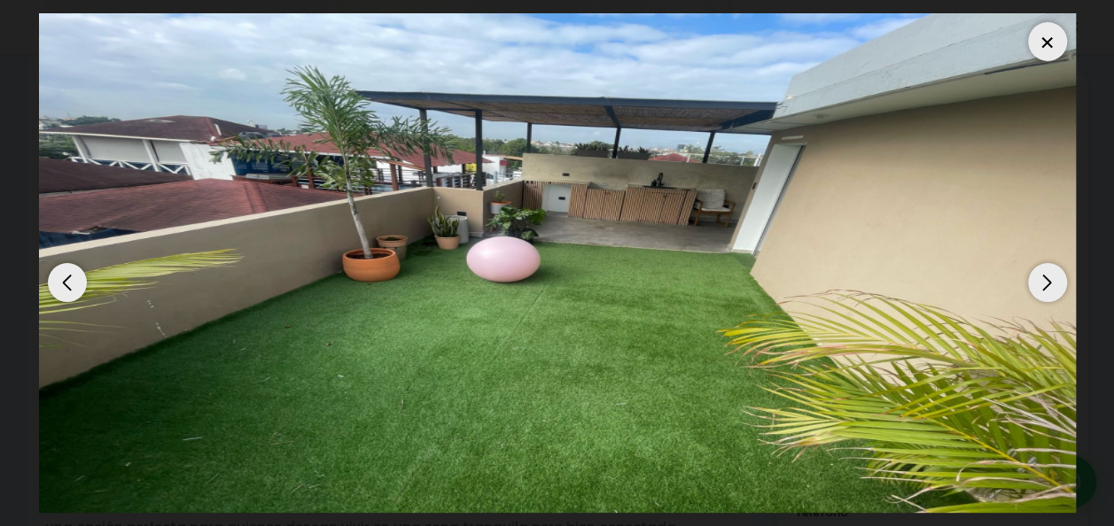
click at [1052, 278] on div "Next slide" at bounding box center [1047, 282] width 39 height 39
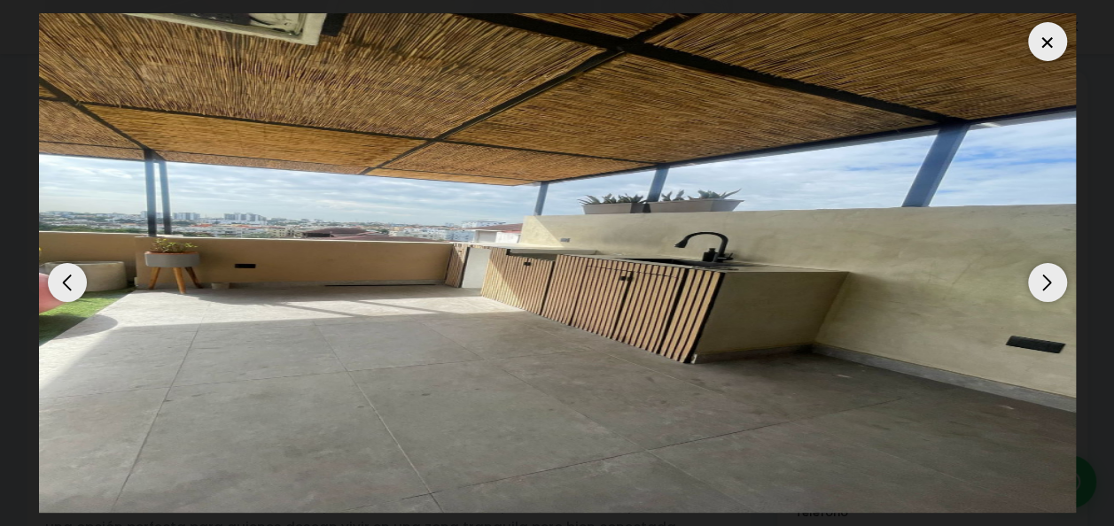
click at [1056, 281] on div "Next slide" at bounding box center [1047, 282] width 39 height 39
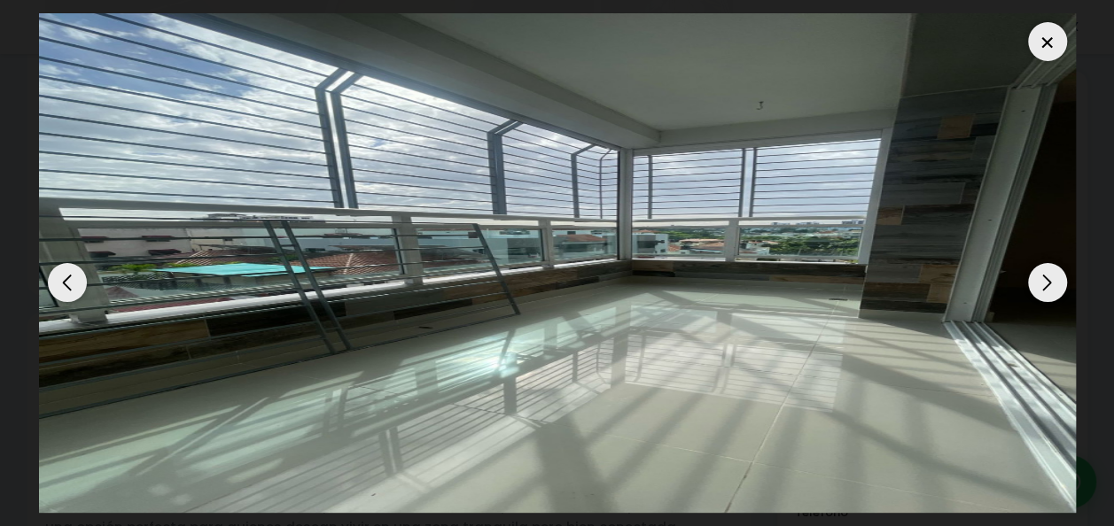
click at [1064, 280] on div "Next slide" at bounding box center [1047, 282] width 39 height 39
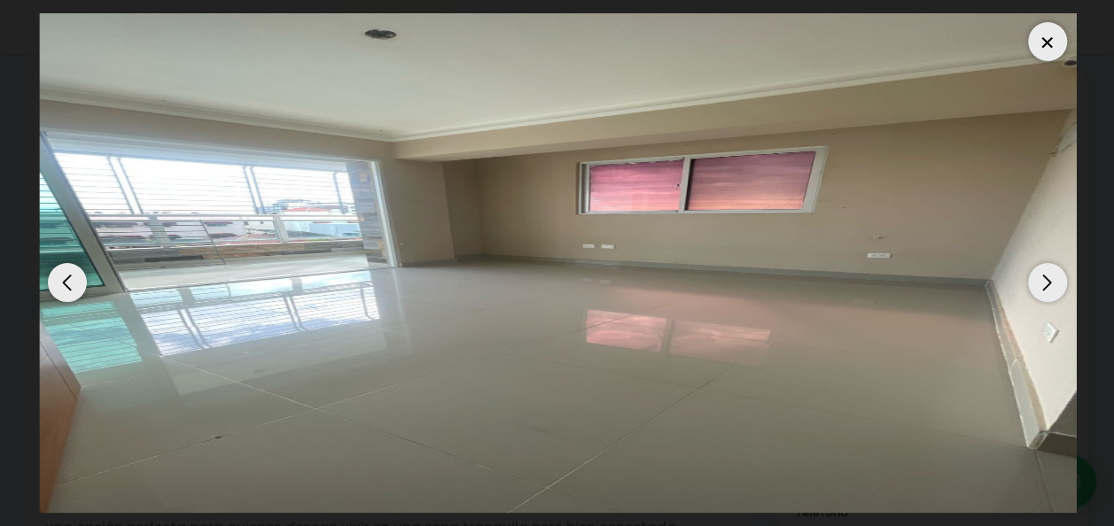
click at [1066, 277] on img "4 / 13" at bounding box center [557, 263] width 1037 height 500
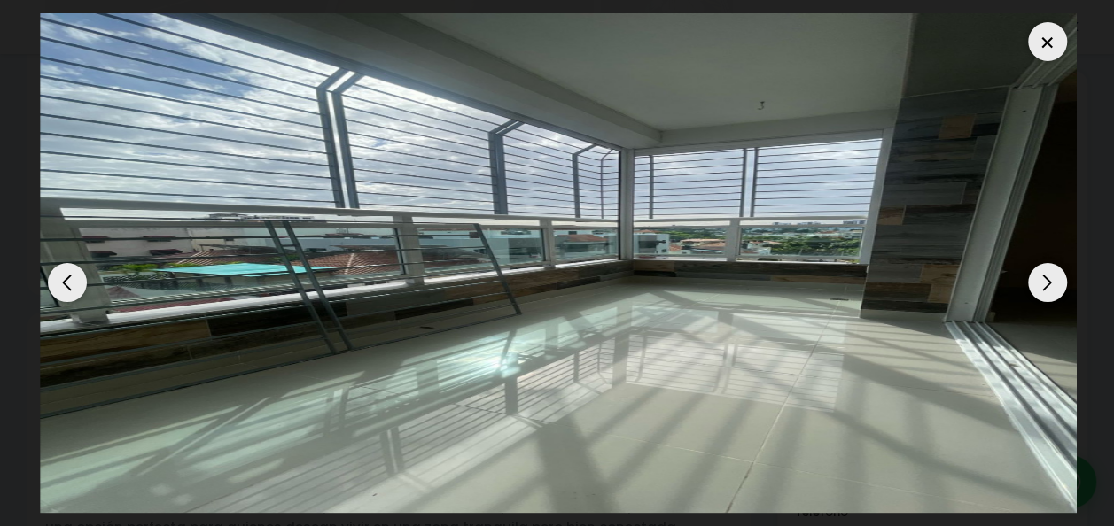
click at [1068, 277] on img "3 / 13" at bounding box center [558, 263] width 1037 height 500
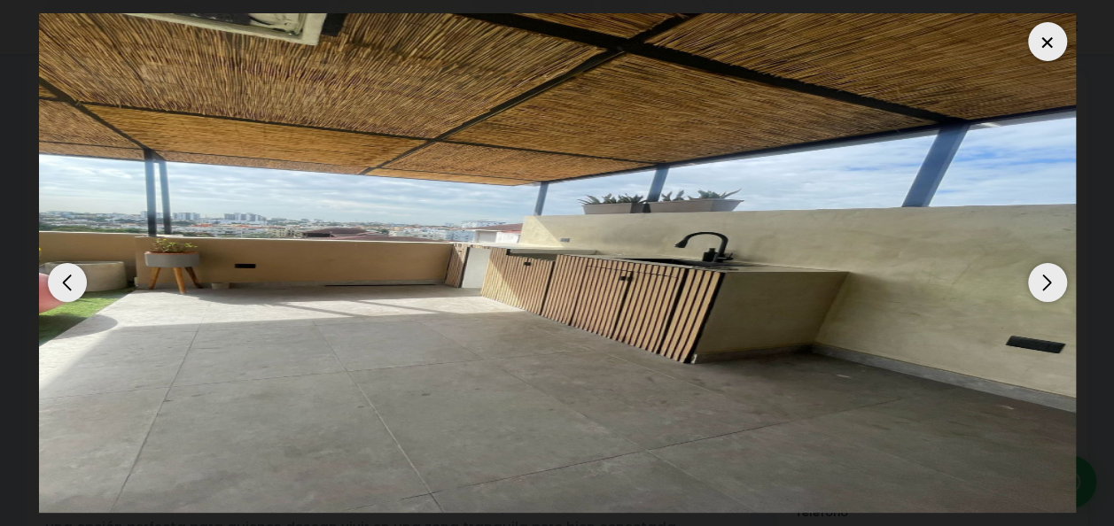
click at [1051, 282] on div "Next slide" at bounding box center [1047, 282] width 39 height 39
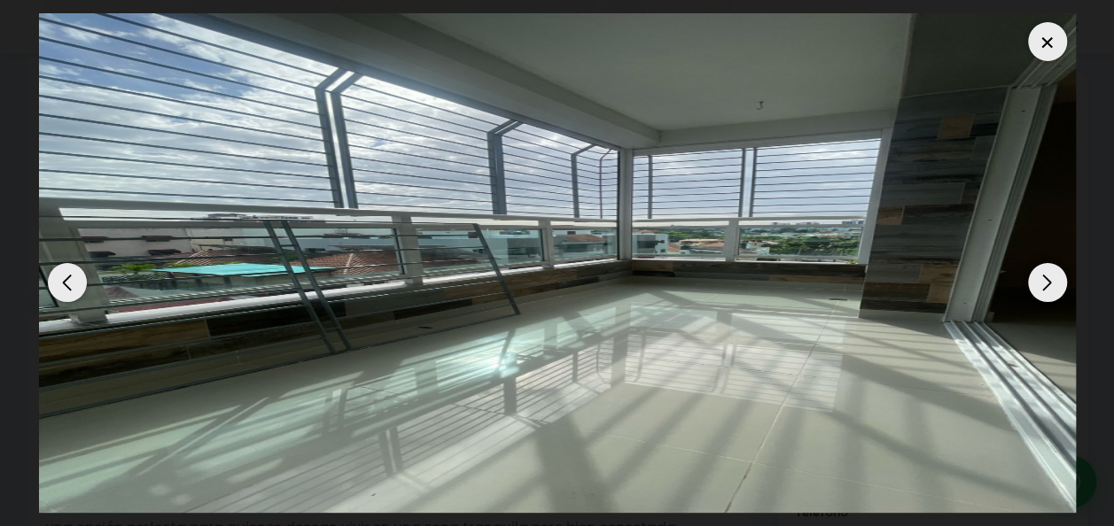
click at [1051, 283] on div "Next slide" at bounding box center [1047, 282] width 39 height 39
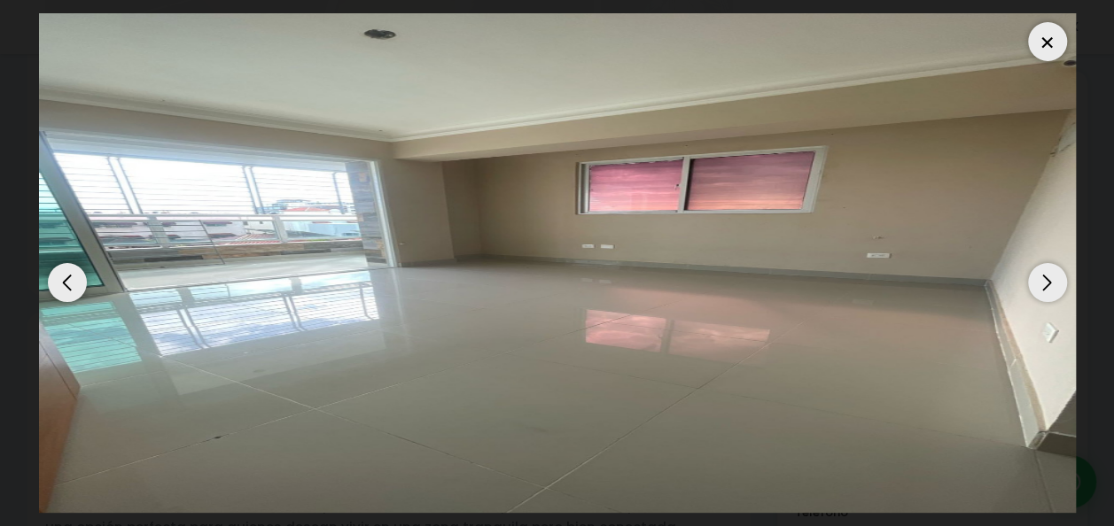
click at [1051, 282] on div "Next slide" at bounding box center [1047, 282] width 39 height 39
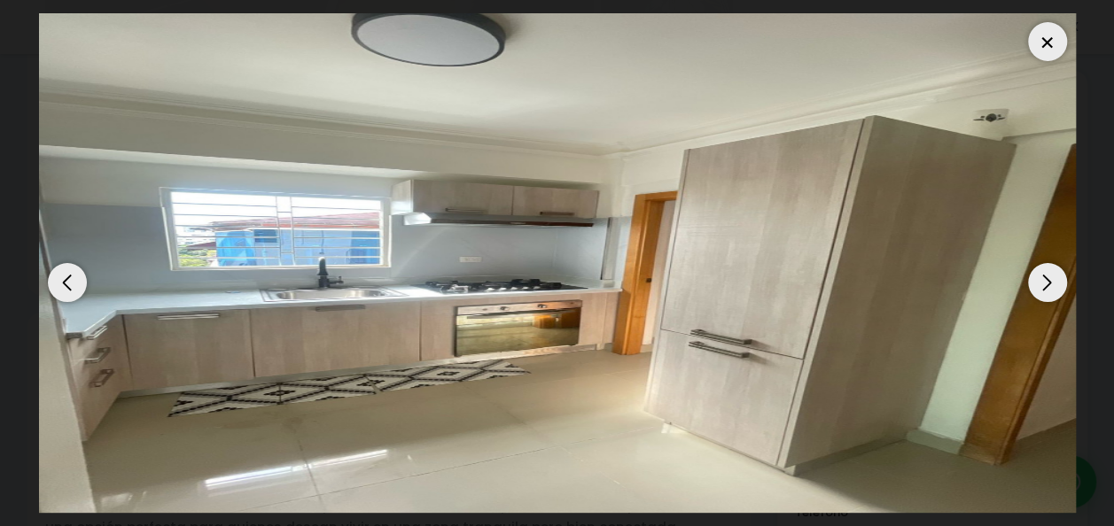
click at [1053, 283] on div "Next slide" at bounding box center [1047, 282] width 39 height 39
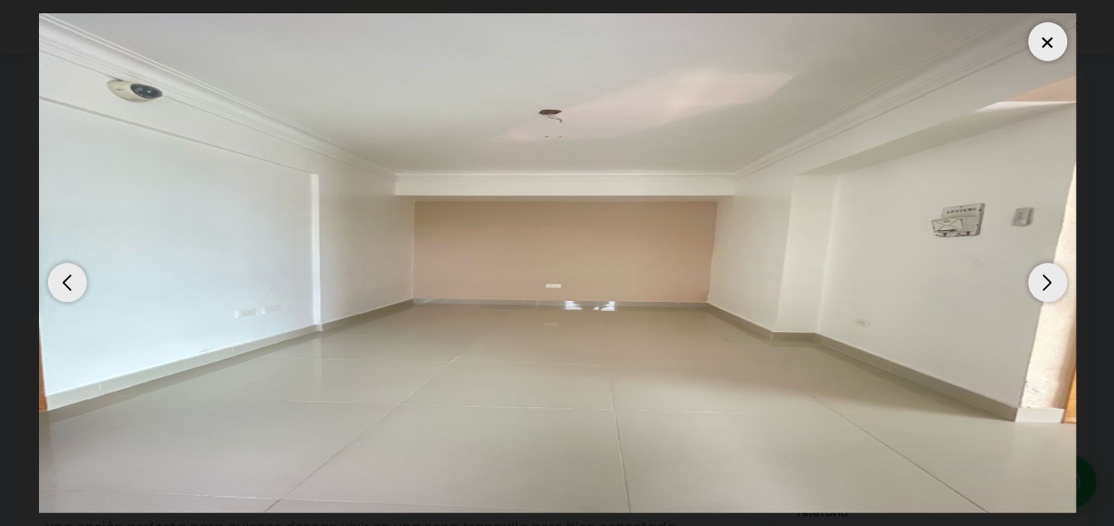
click at [1055, 282] on div "Next slide" at bounding box center [1047, 282] width 39 height 39
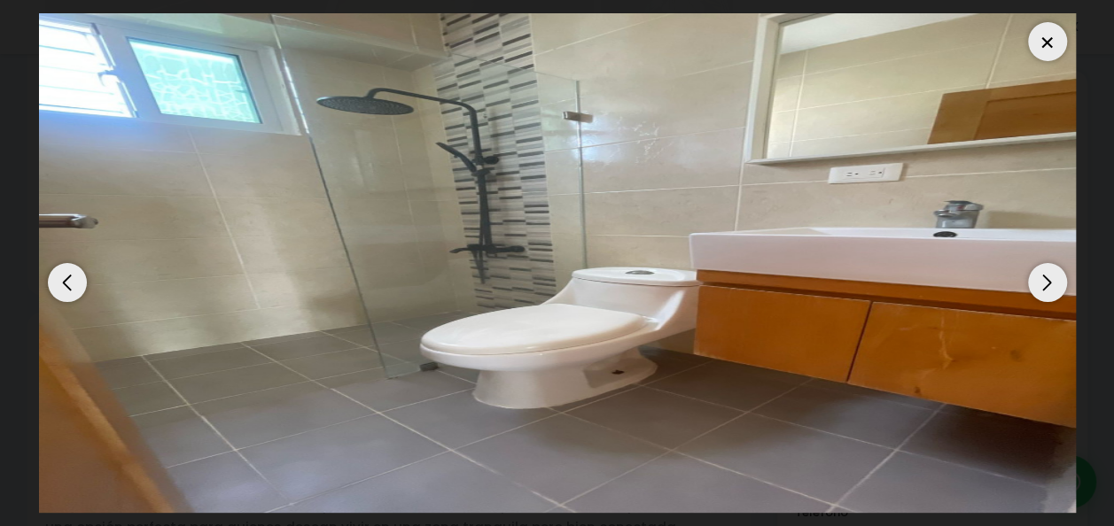
click at [1062, 280] on div "Next slide" at bounding box center [1047, 282] width 39 height 39
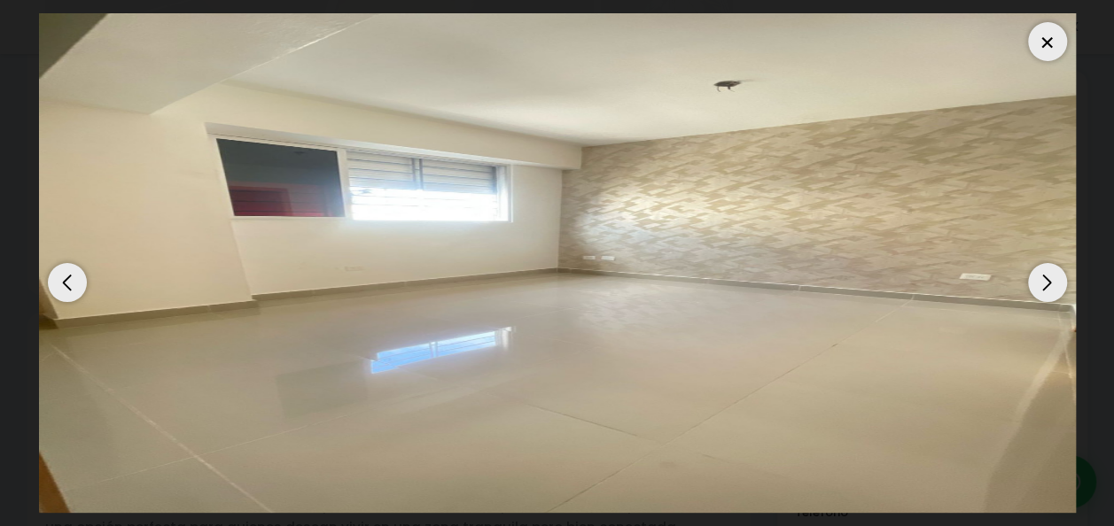
click at [1049, 280] on div "Next slide" at bounding box center [1047, 282] width 39 height 39
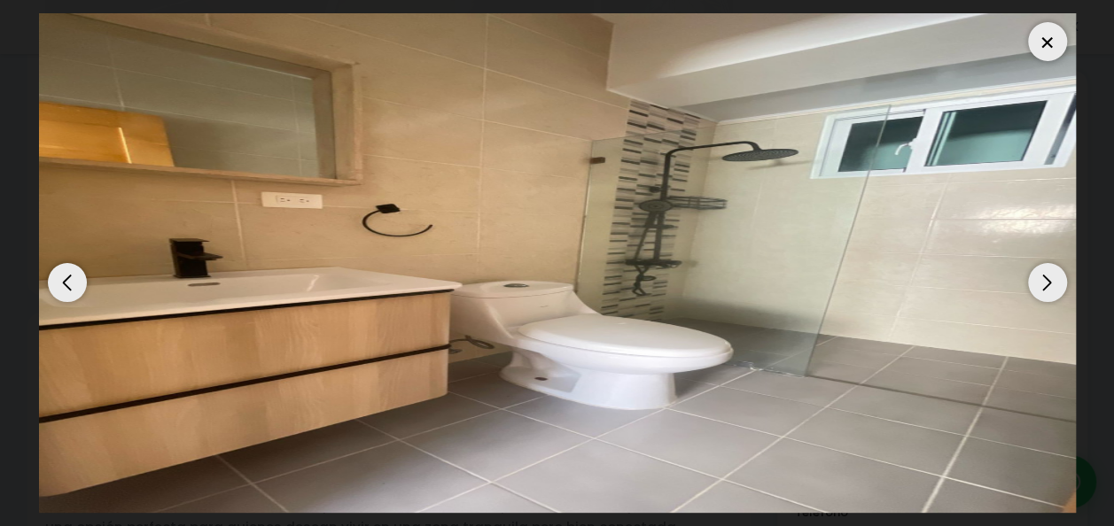
click at [1052, 284] on div "Next slide" at bounding box center [1047, 282] width 39 height 39
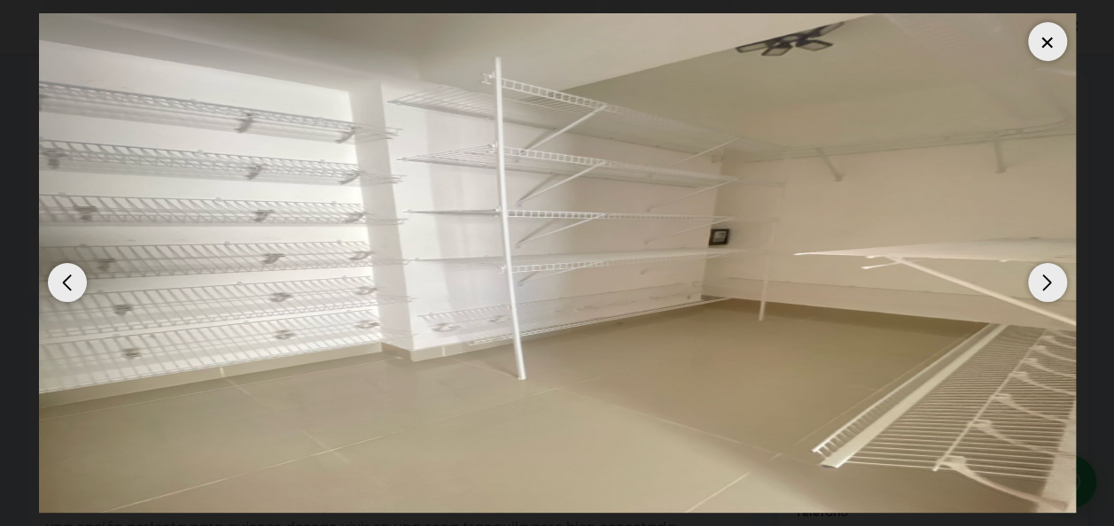
click at [1056, 279] on div "Next slide" at bounding box center [1047, 282] width 39 height 39
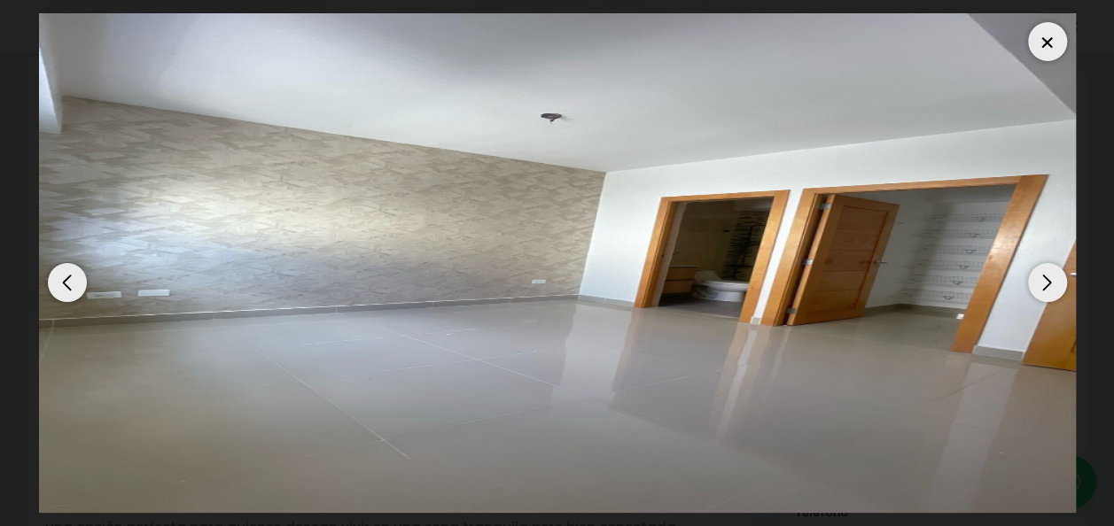
click at [1049, 278] on div "Next slide" at bounding box center [1047, 282] width 39 height 39
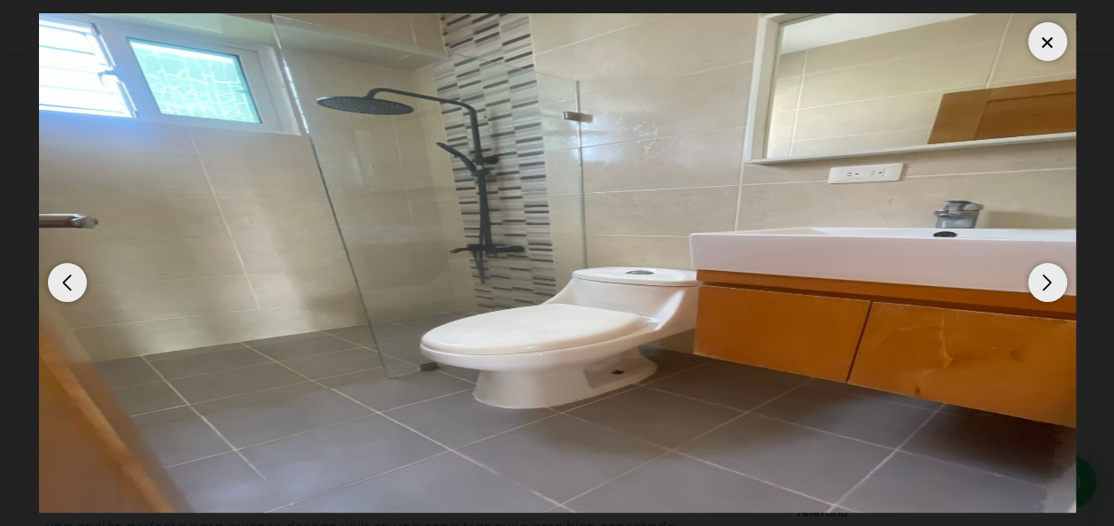
click at [1049, 277] on div "Next slide" at bounding box center [1047, 282] width 39 height 39
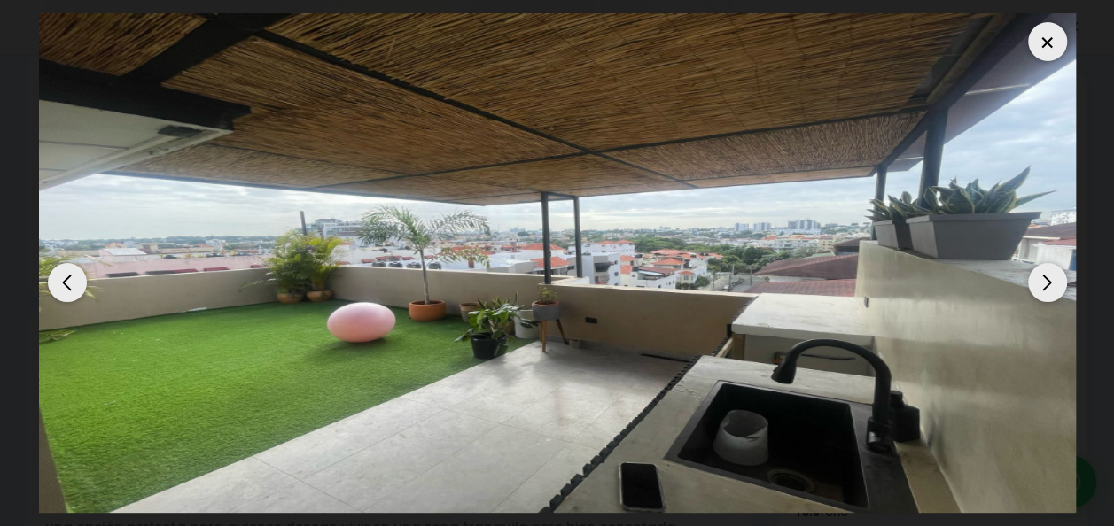
click at [1049, 275] on div "Next slide" at bounding box center [1047, 282] width 39 height 39
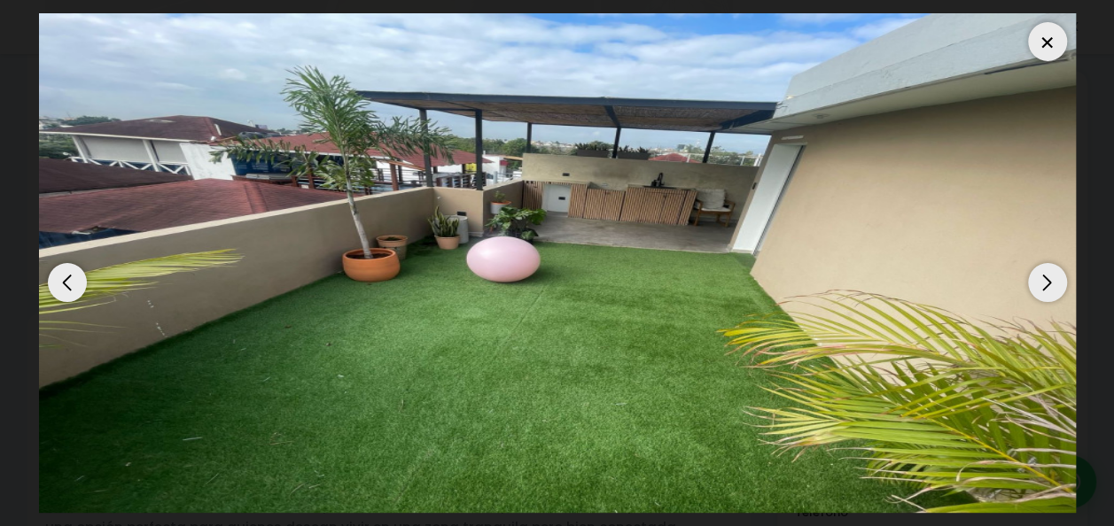
click at [745, 292] on img "1 / 13" at bounding box center [557, 263] width 1037 height 500
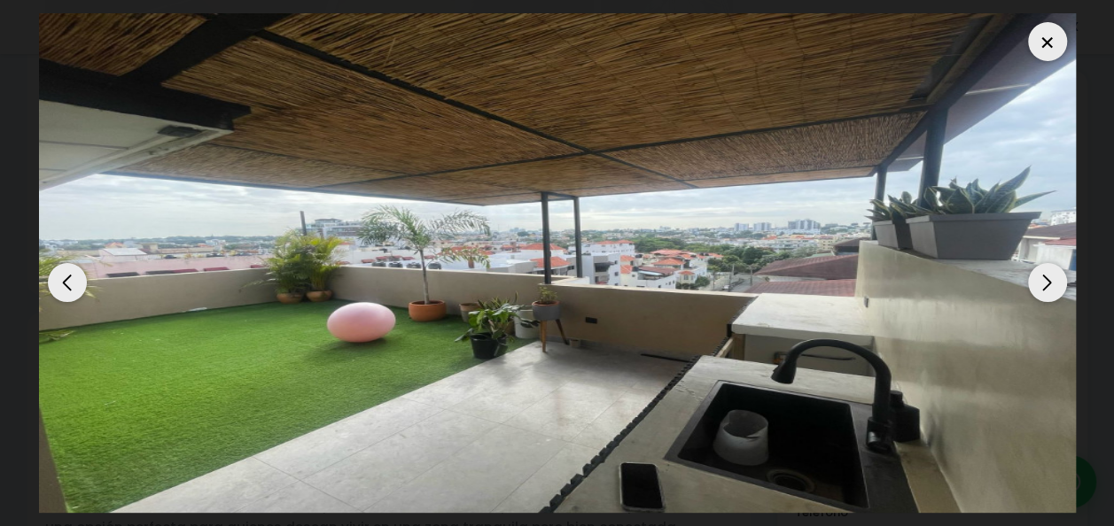
click at [1046, 285] on div "Next slide" at bounding box center [1047, 282] width 39 height 39
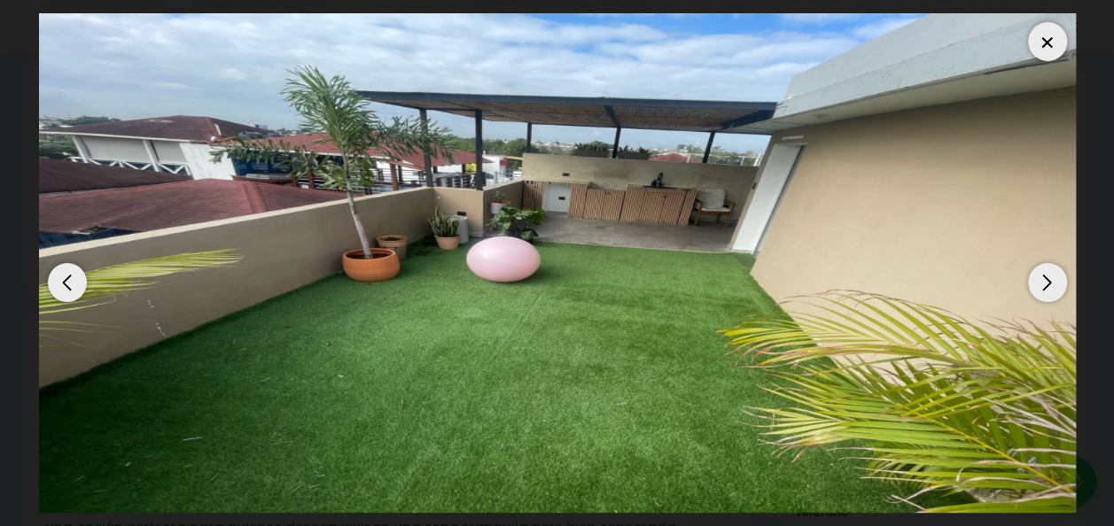
click at [1051, 282] on div "Next slide" at bounding box center [1047, 282] width 39 height 39
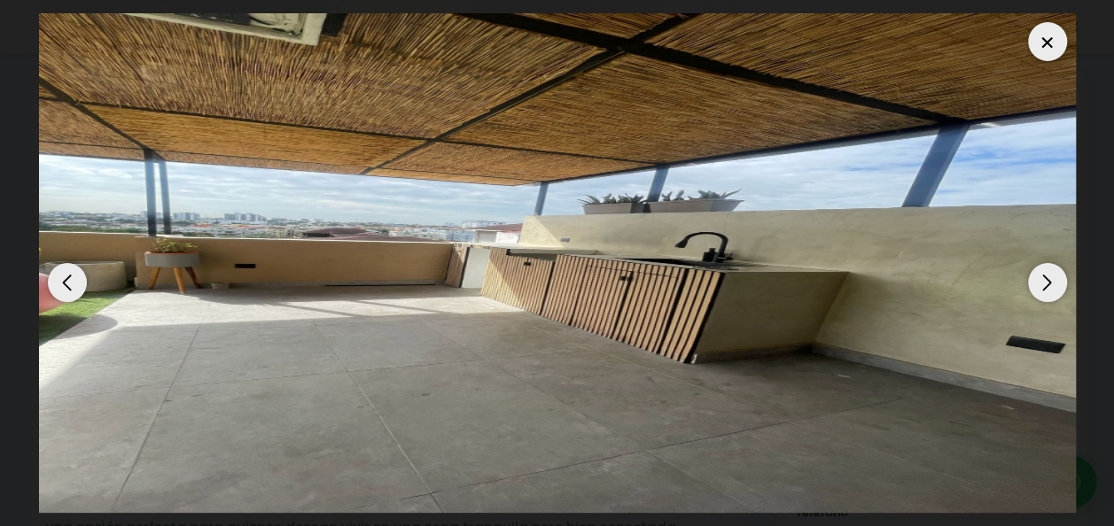
click at [1049, 282] on div "Next slide" at bounding box center [1047, 282] width 39 height 39
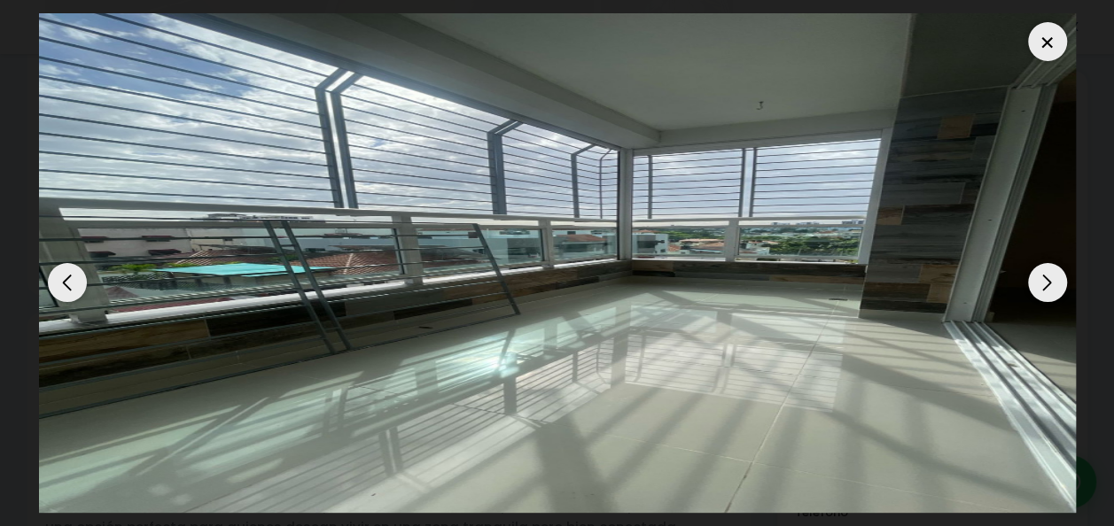
click at [1048, 283] on div "Next slide" at bounding box center [1047, 282] width 39 height 39
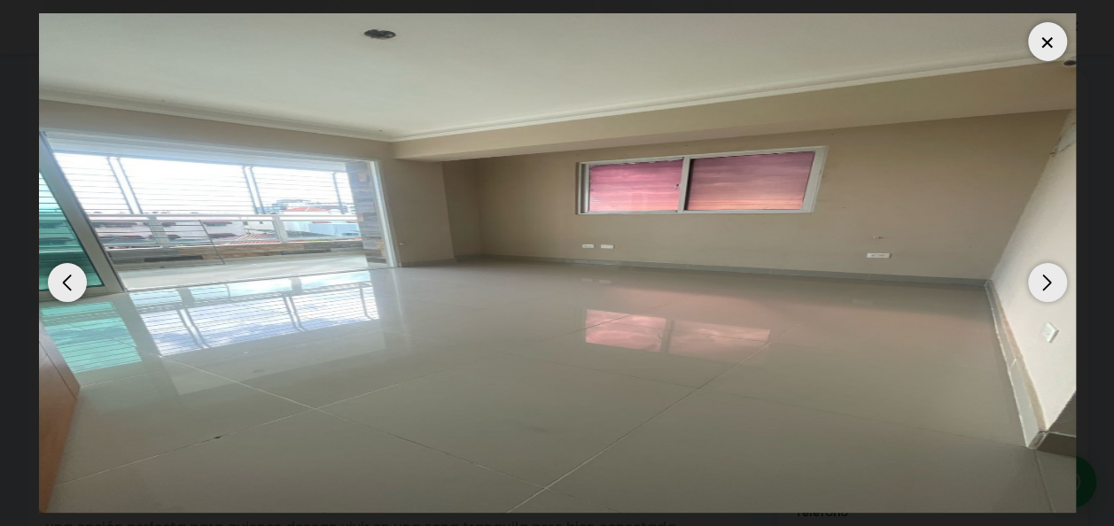
click at [1048, 284] on div "Next slide" at bounding box center [1047, 282] width 39 height 39
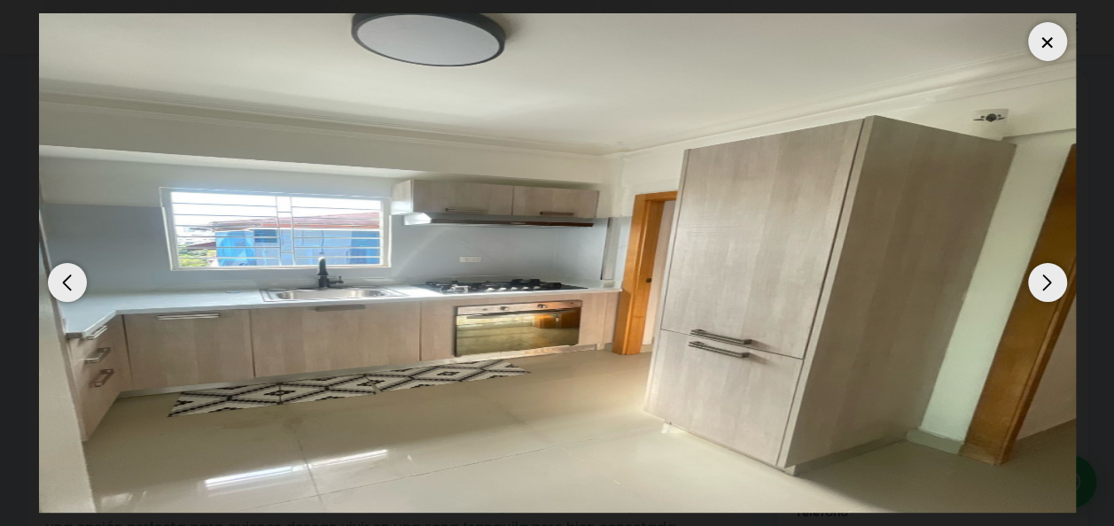
click at [1048, 284] on div "Next slide" at bounding box center [1047, 282] width 39 height 39
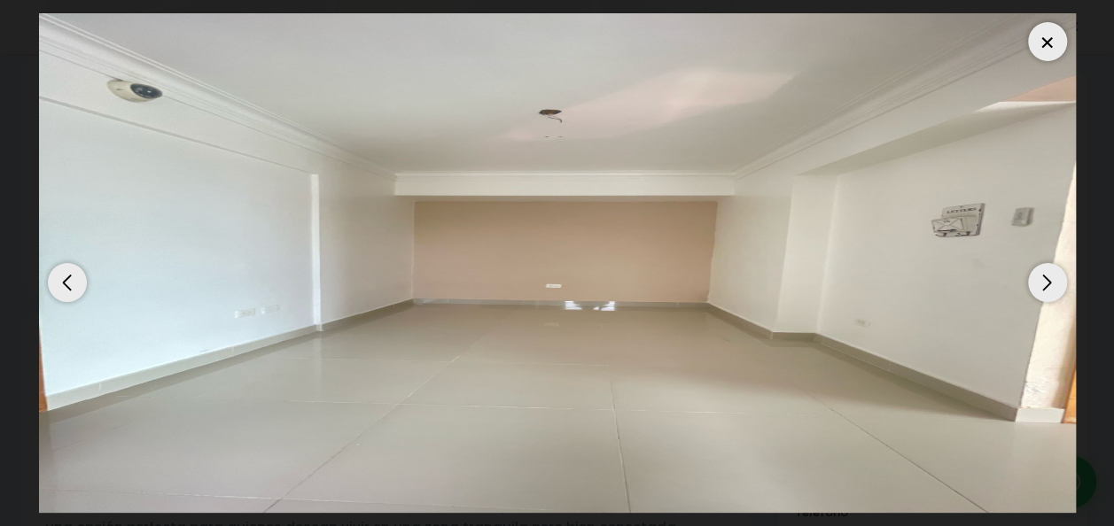
click at [1048, 286] on div "Next slide" at bounding box center [1047, 282] width 39 height 39
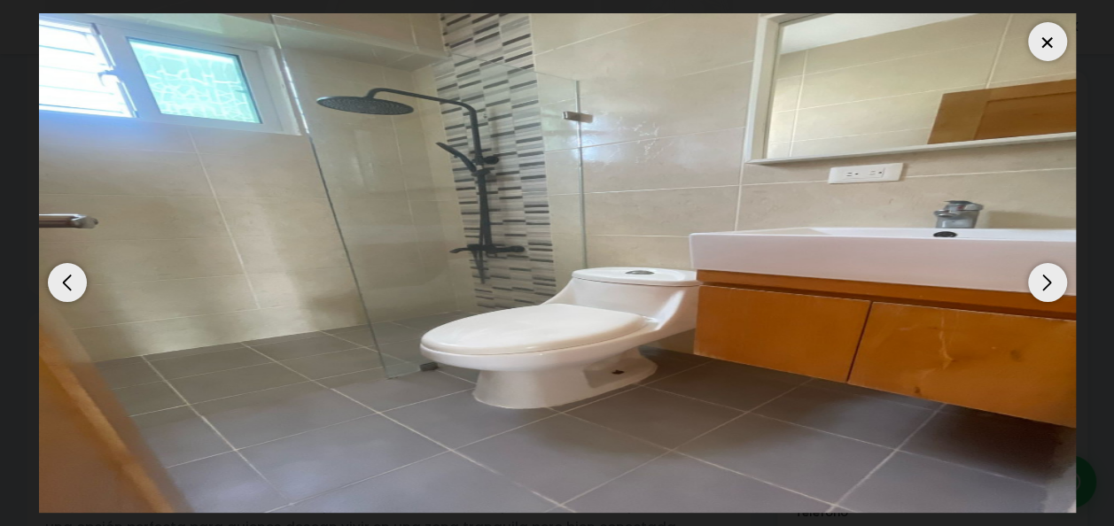
click at [1048, 287] on div "Next slide" at bounding box center [1047, 282] width 39 height 39
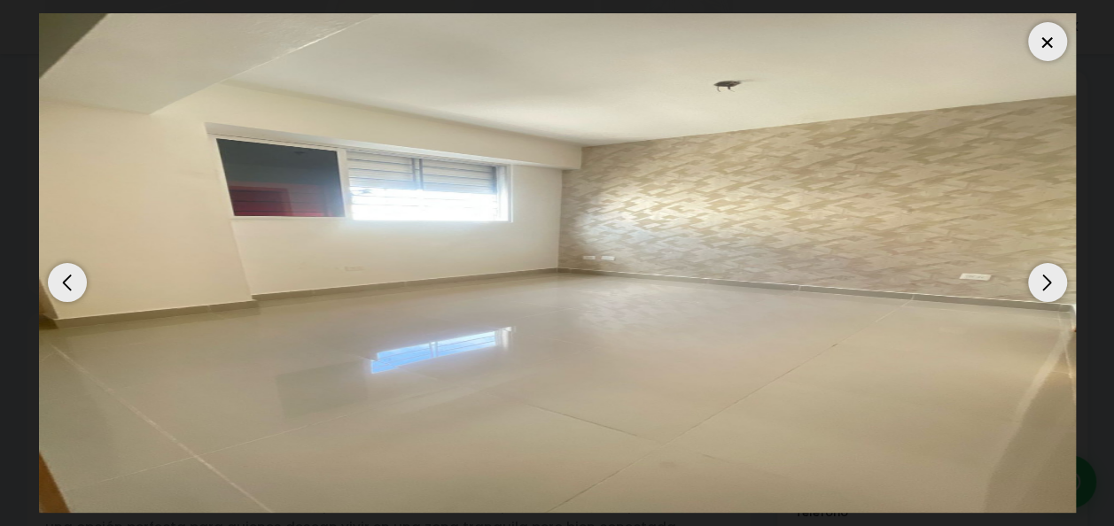
click at [1048, 287] on div "Next slide" at bounding box center [1047, 282] width 39 height 39
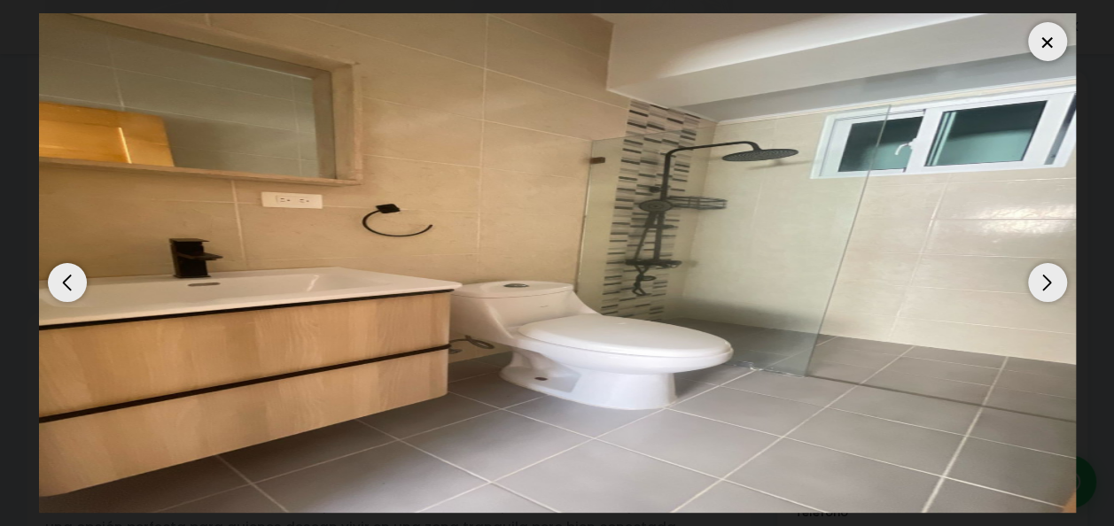
click at [1049, 285] on div "Next slide" at bounding box center [1047, 282] width 39 height 39
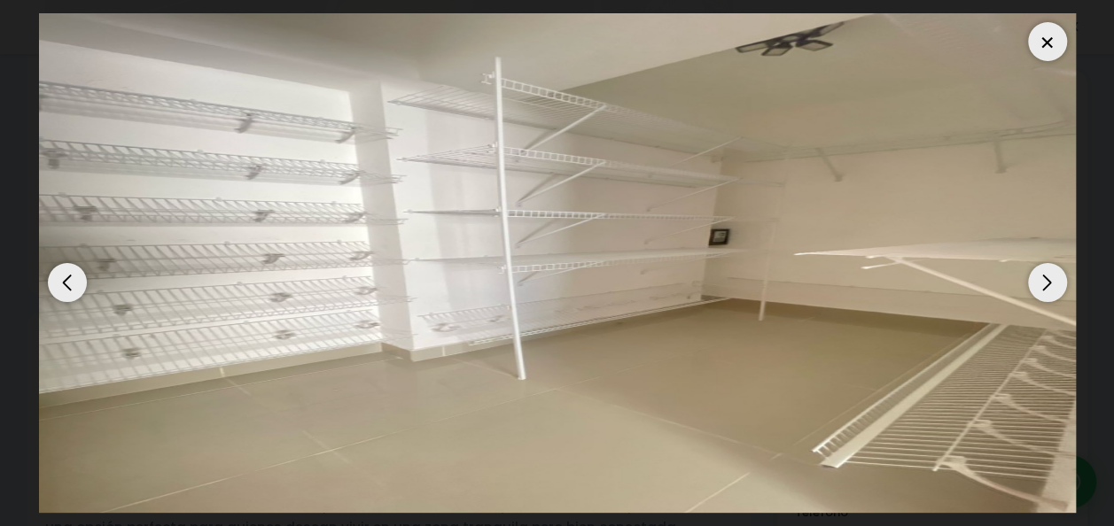
click at [1049, 285] on div "Next slide" at bounding box center [1047, 282] width 39 height 39
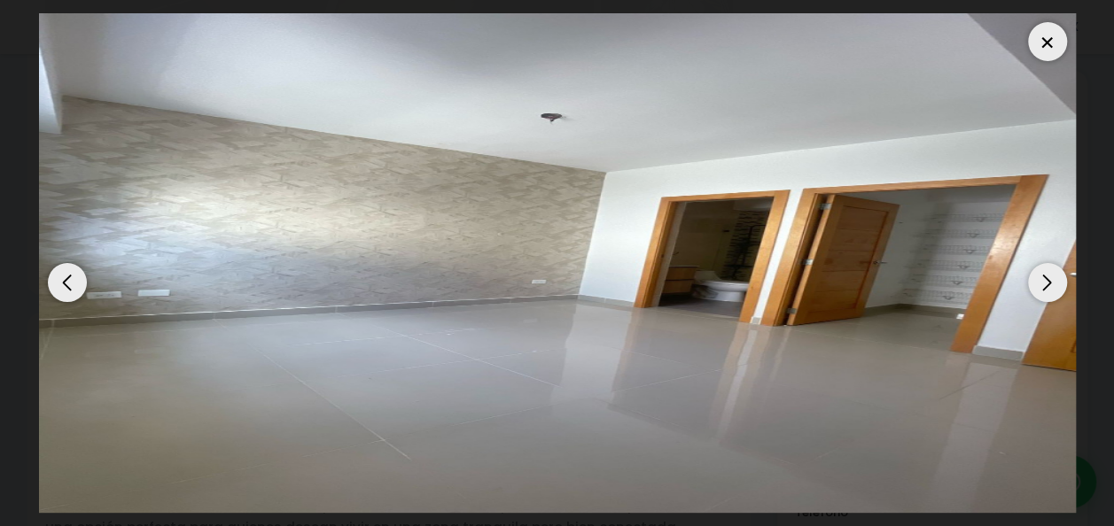
click at [1044, 286] on div "Next slide" at bounding box center [1047, 282] width 39 height 39
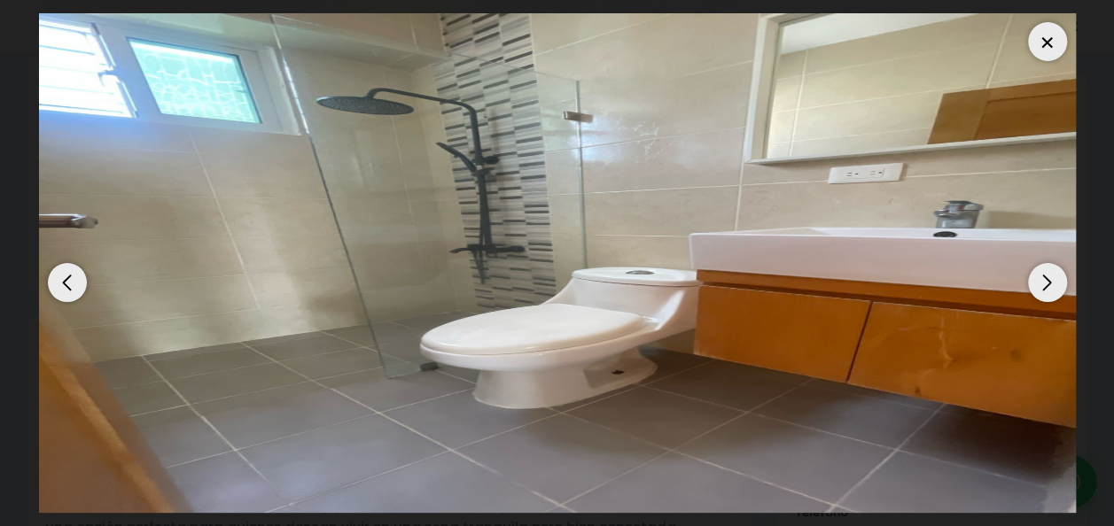
click at [1044, 287] on div "Next slide" at bounding box center [1047, 282] width 39 height 39
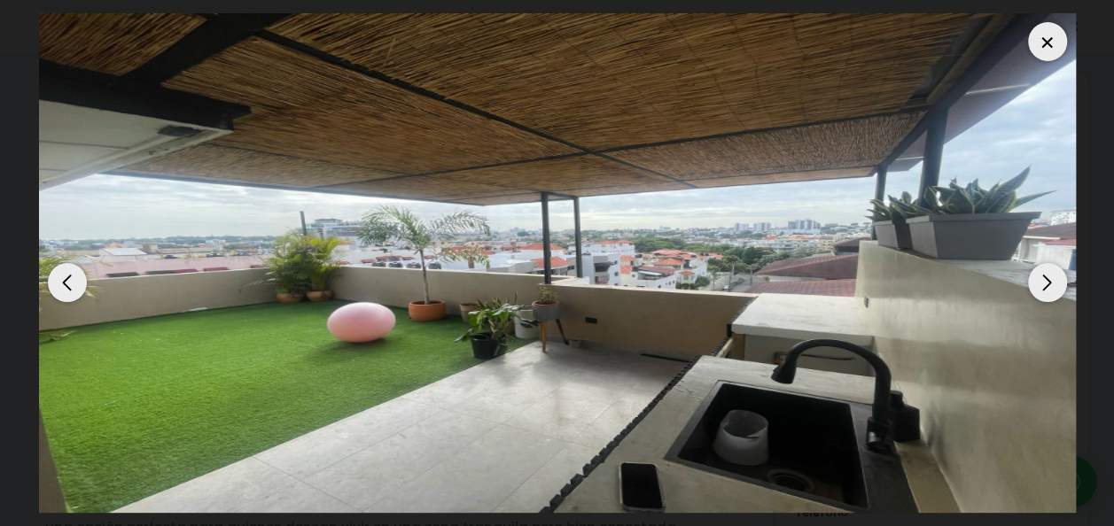
click at [1044, 287] on div "Next slide" at bounding box center [1047, 282] width 39 height 39
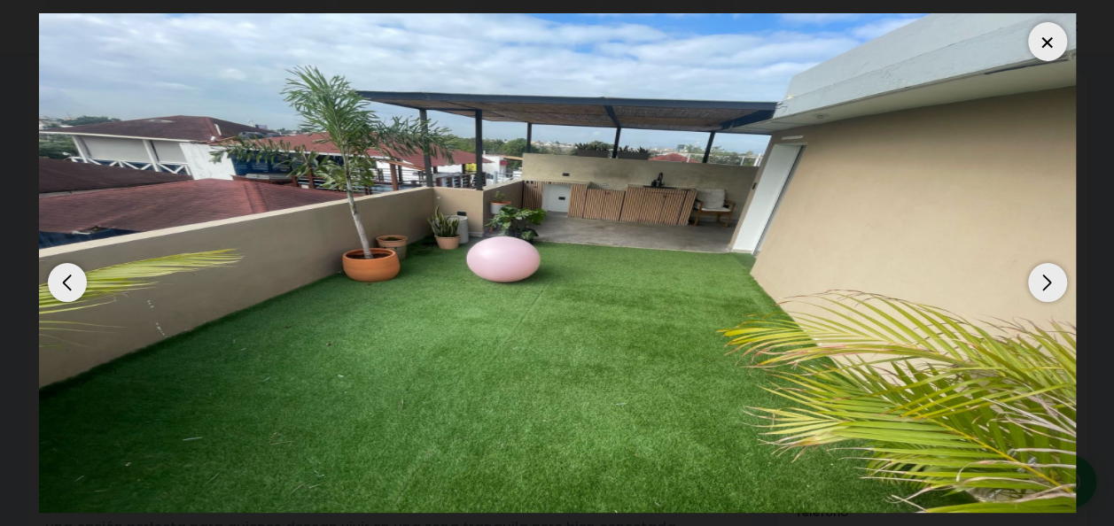
click at [1044, 287] on div "Next slide" at bounding box center [1047, 282] width 39 height 39
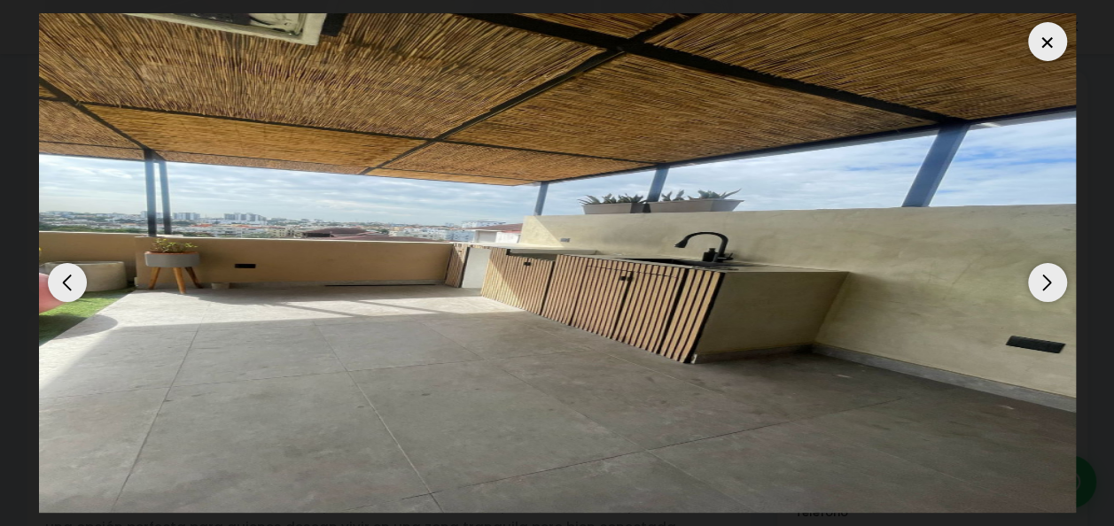
click at [1044, 287] on div "Next slide" at bounding box center [1047, 282] width 39 height 39
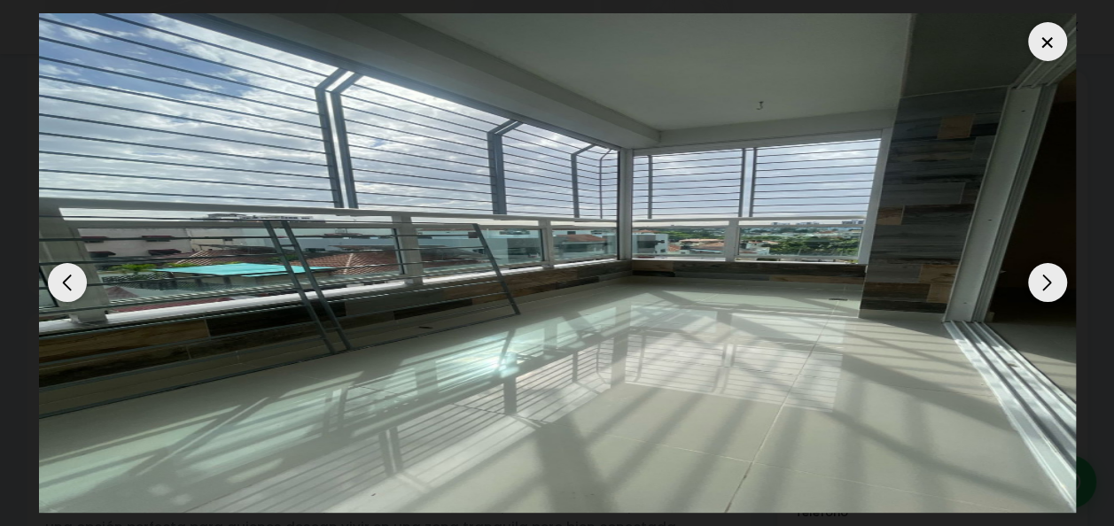
click at [1044, 287] on div "Next slide" at bounding box center [1047, 282] width 39 height 39
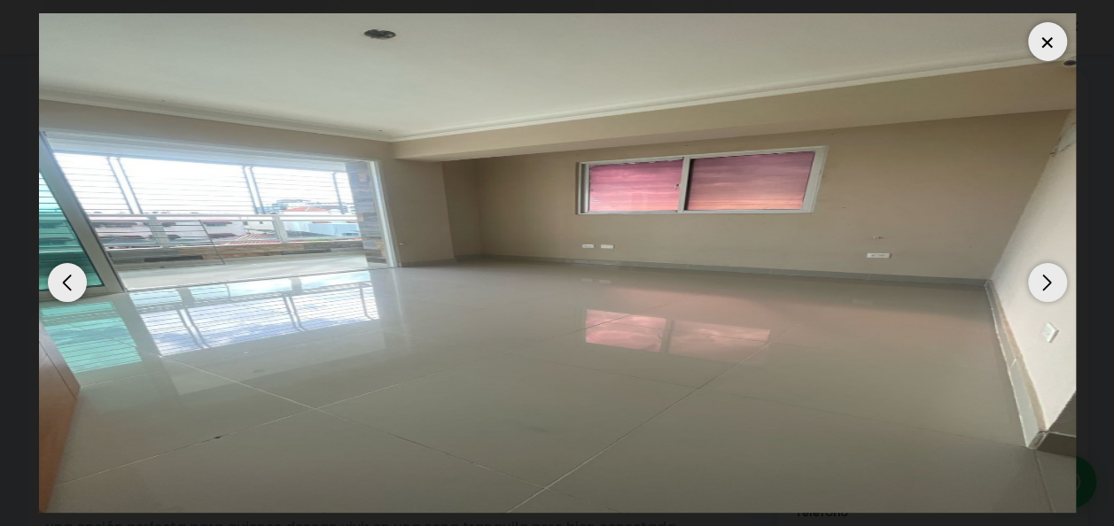
click at [1044, 287] on div "Next slide" at bounding box center [1047, 282] width 39 height 39
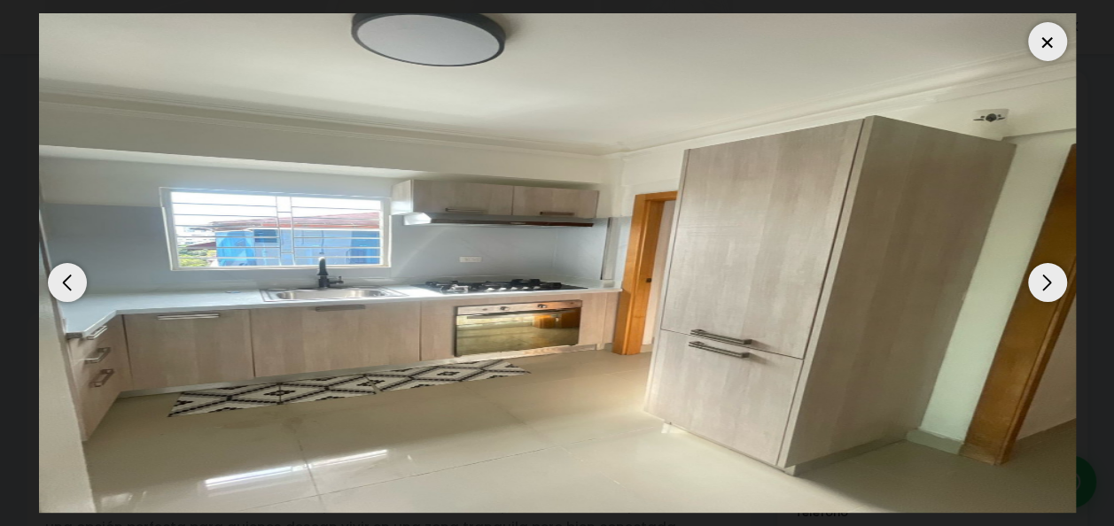
click at [1044, 286] on div "Next slide" at bounding box center [1047, 282] width 39 height 39
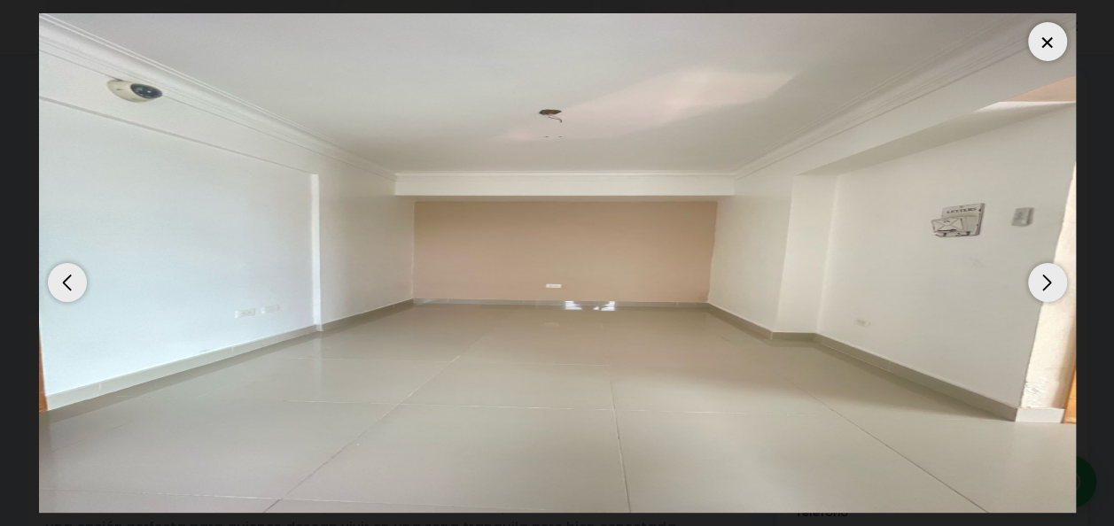
click at [1044, 286] on div "Next slide" at bounding box center [1047, 282] width 39 height 39
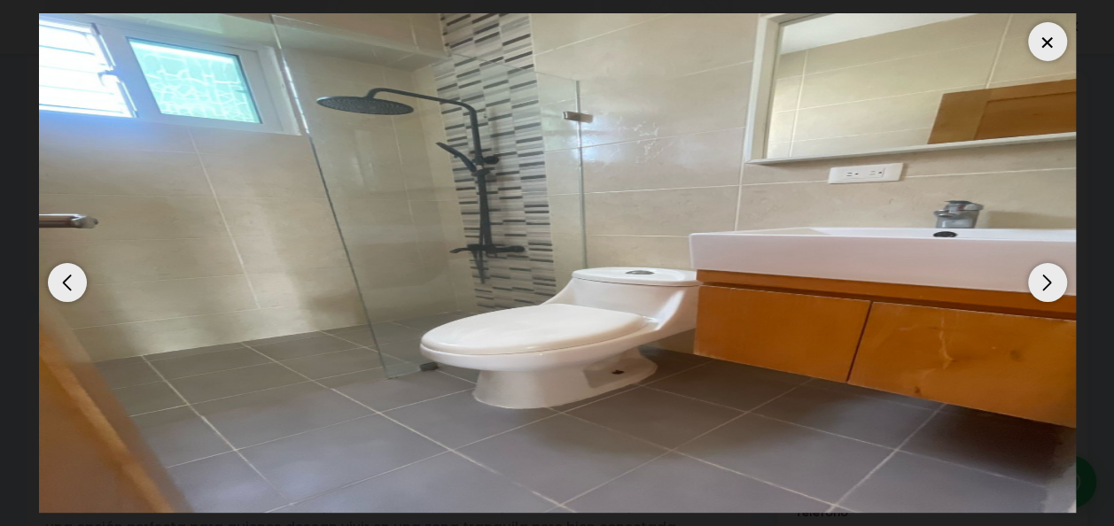
click at [1044, 286] on div "Next slide" at bounding box center [1047, 282] width 39 height 39
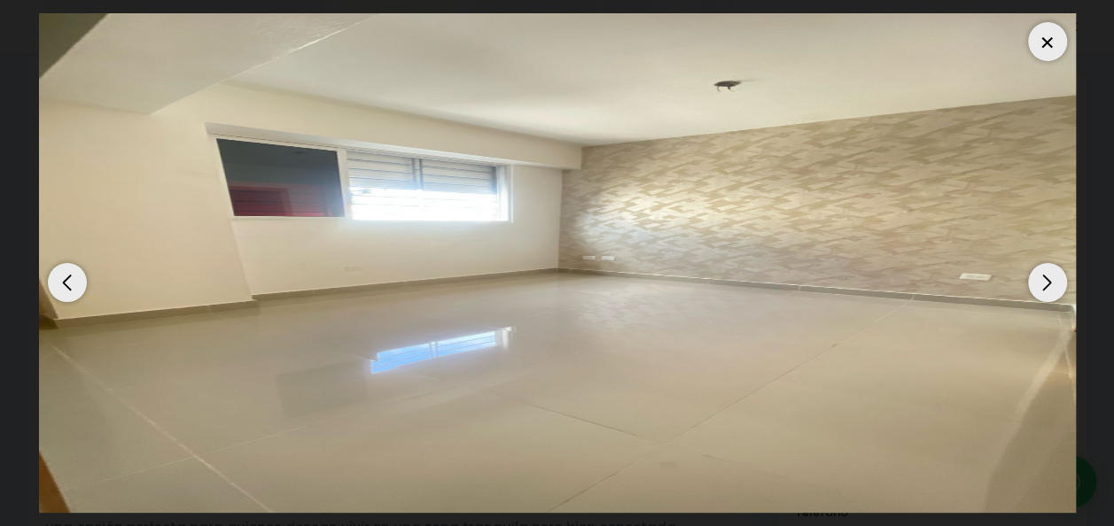
click at [1046, 286] on div "Next slide" at bounding box center [1047, 282] width 39 height 39
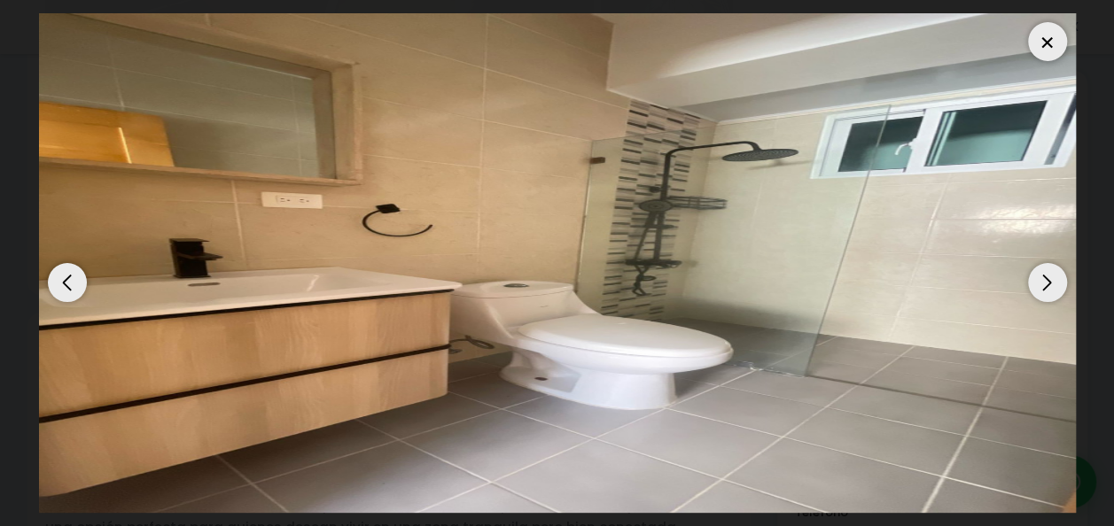
click at [1046, 286] on div "Next slide" at bounding box center [1047, 282] width 39 height 39
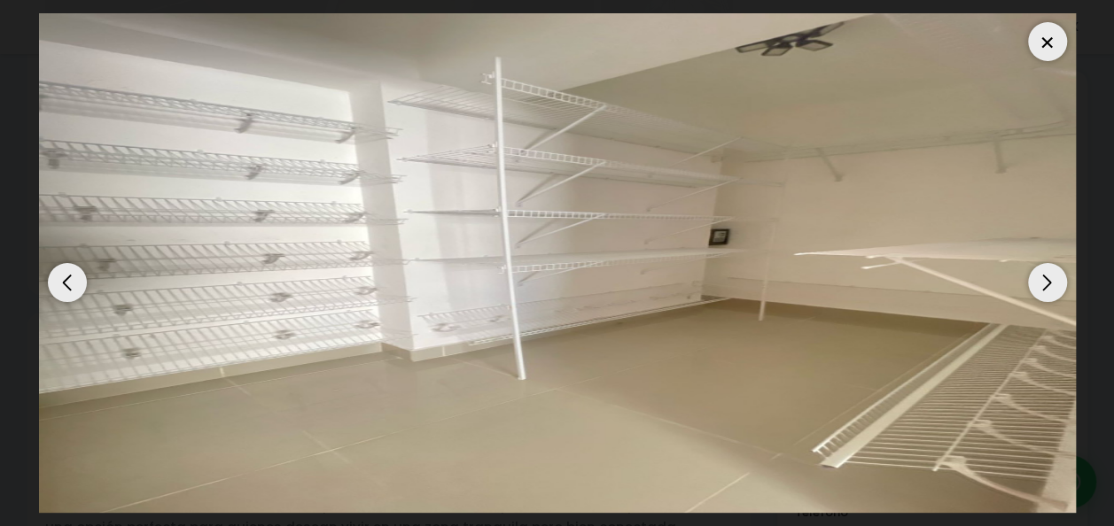
click at [1044, 267] on div "Next slide" at bounding box center [1047, 282] width 39 height 39
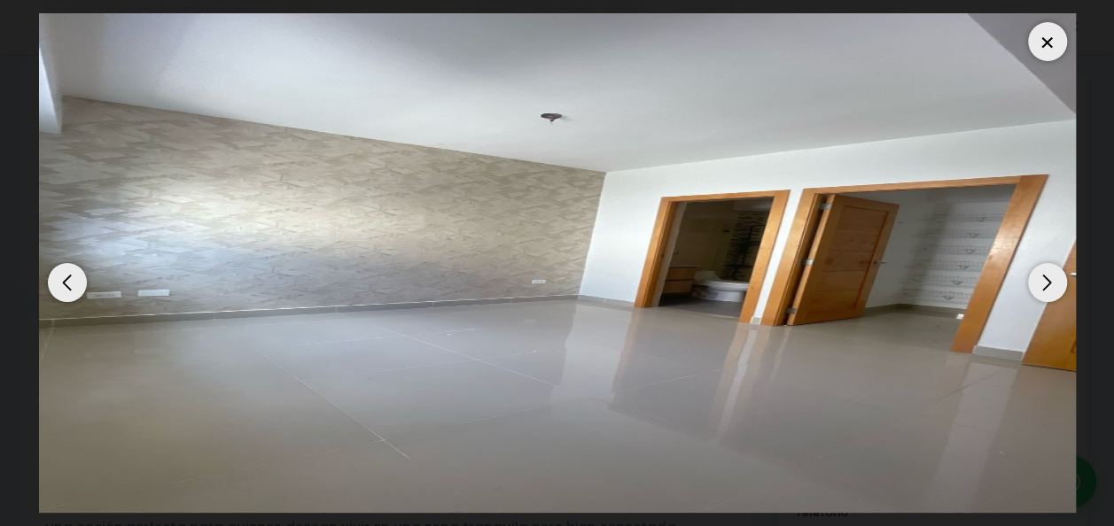
click at [1051, 260] on img "11 / 13" at bounding box center [557, 263] width 1037 height 500
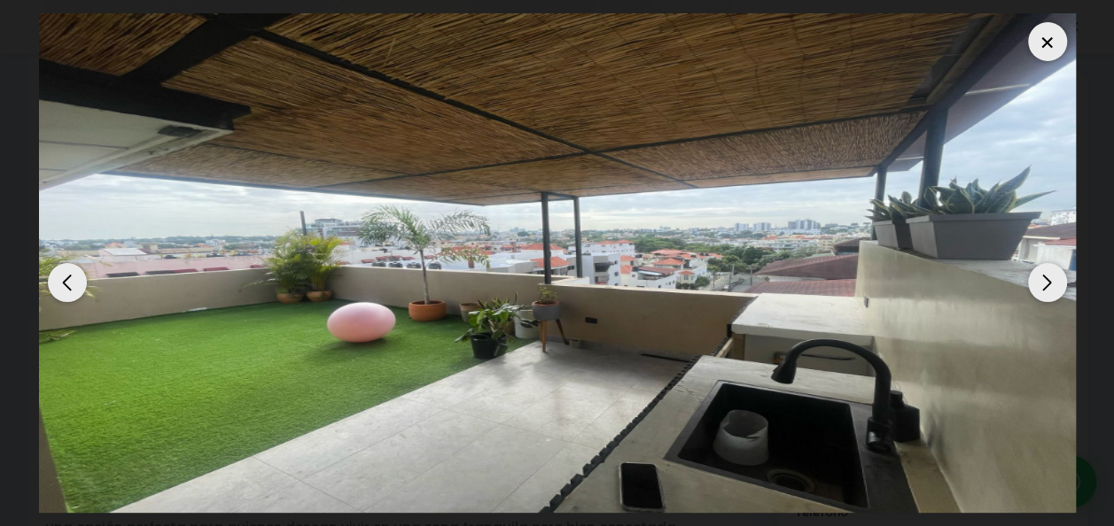
click at [1056, 280] on div "Next slide" at bounding box center [1047, 282] width 39 height 39
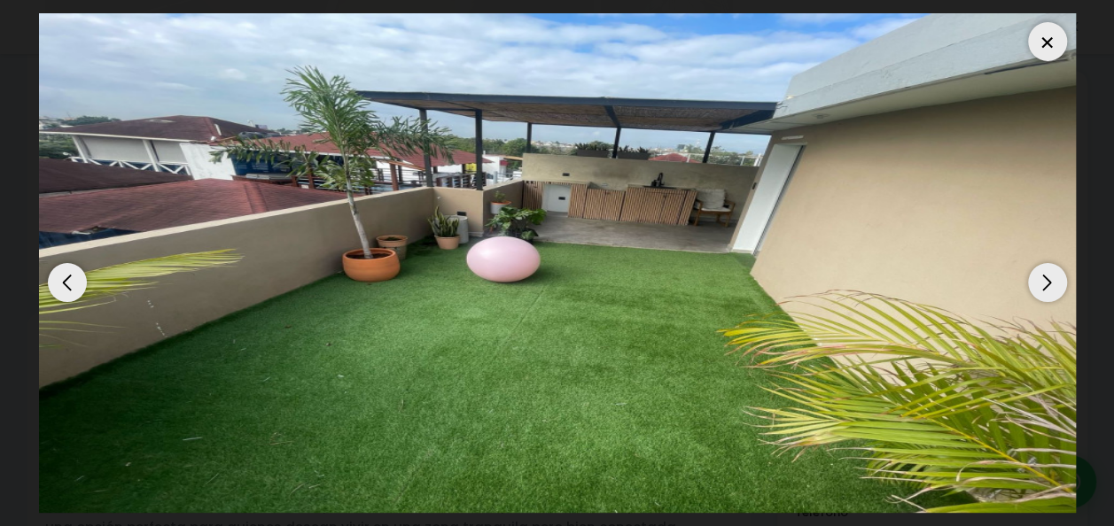
click at [1044, 271] on div "Next slide" at bounding box center [1047, 282] width 39 height 39
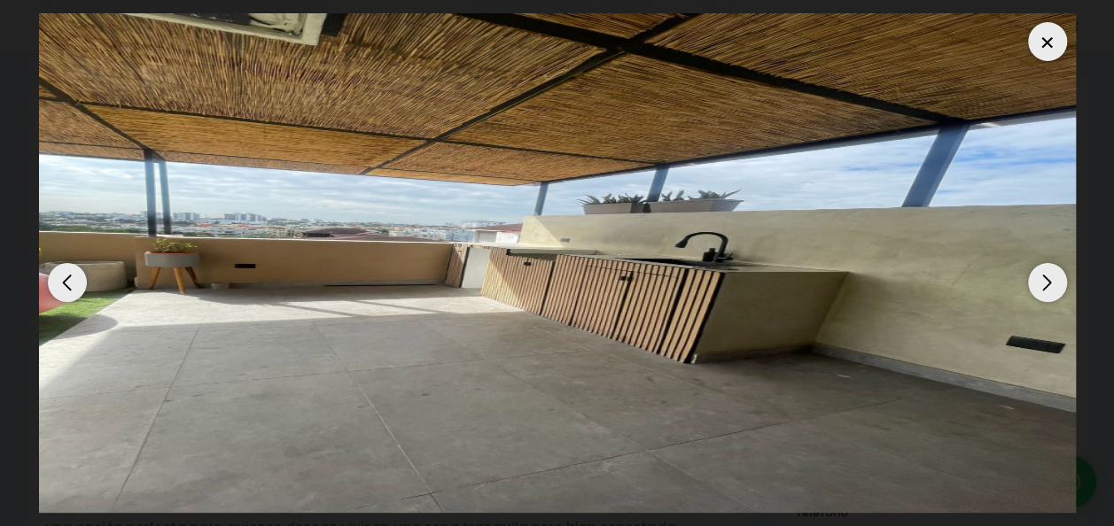
click at [1042, 280] on div "Next slide" at bounding box center [1047, 282] width 39 height 39
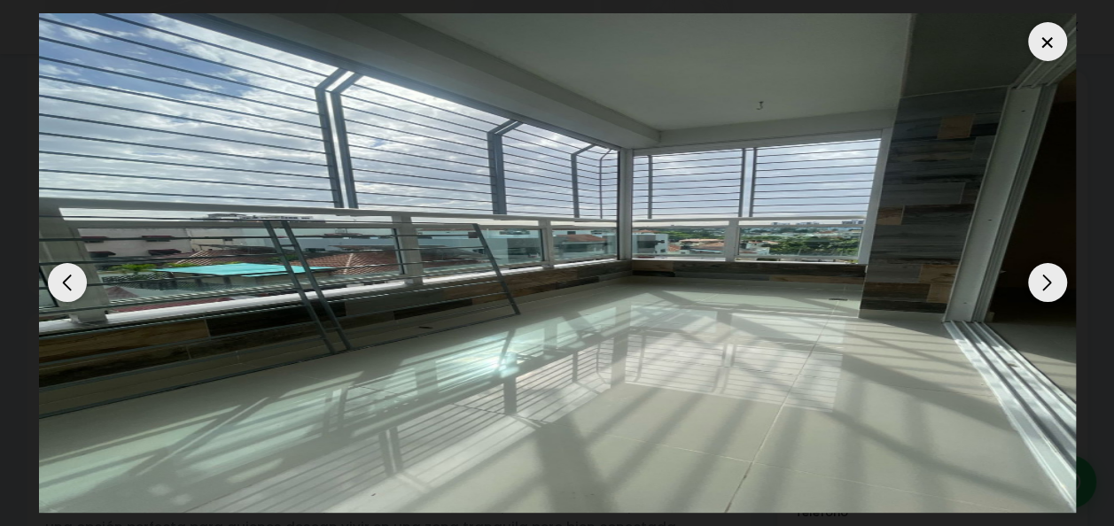
click at [1042, 280] on div "Next slide" at bounding box center [1047, 282] width 39 height 39
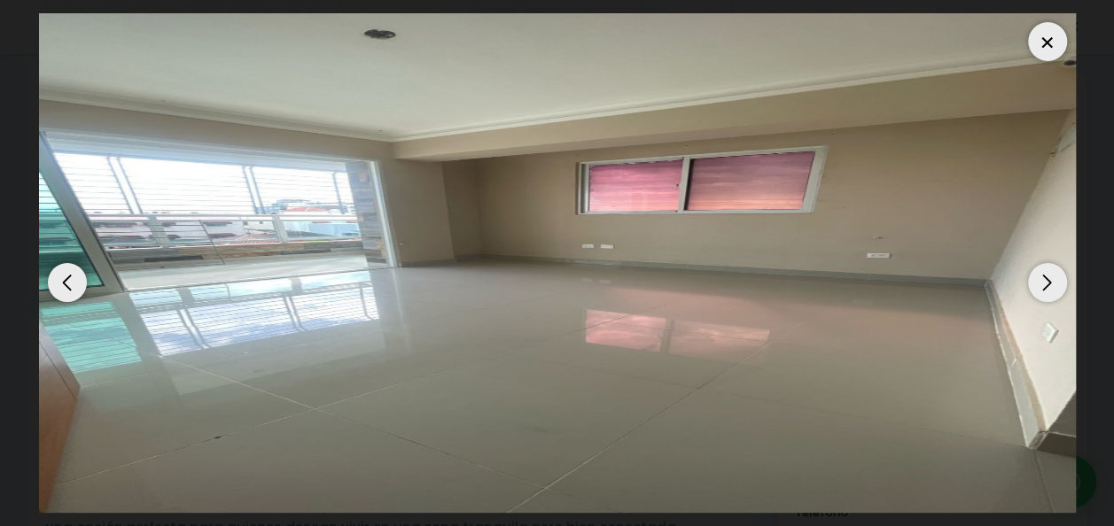
click at [1042, 280] on div "Next slide" at bounding box center [1047, 282] width 39 height 39
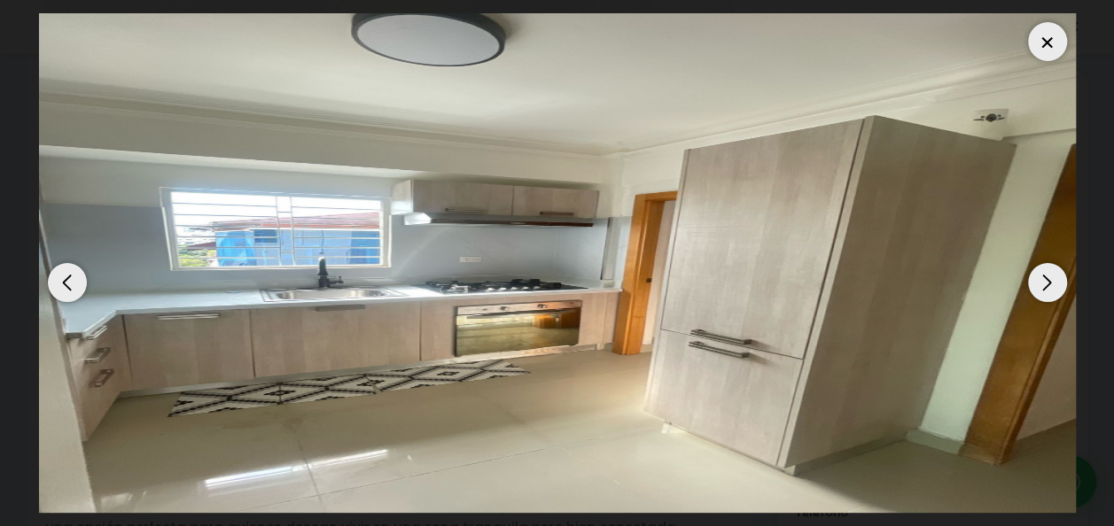
click at [1042, 278] on div "Next slide" at bounding box center [1047, 282] width 39 height 39
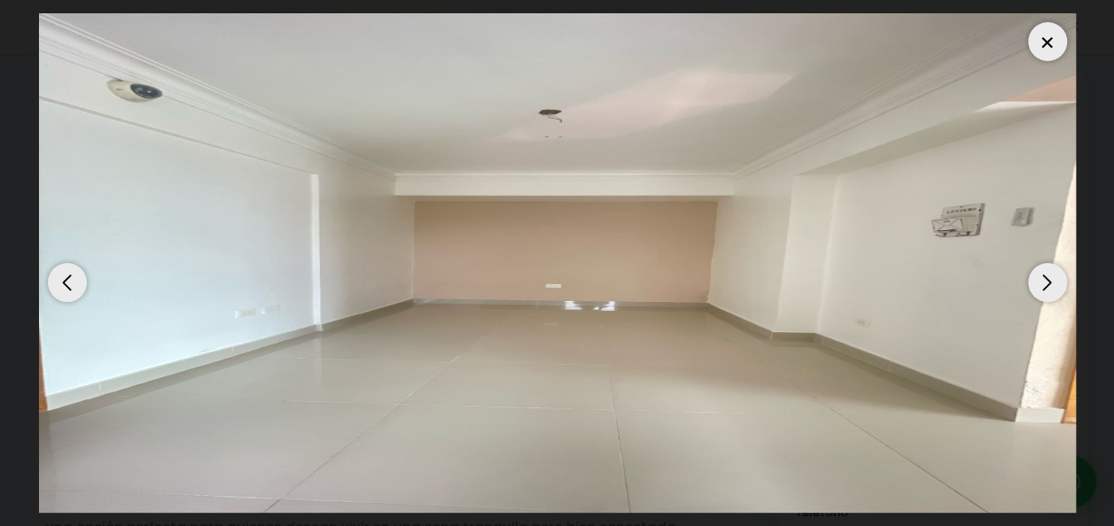
click at [1042, 278] on div "Next slide" at bounding box center [1047, 282] width 39 height 39
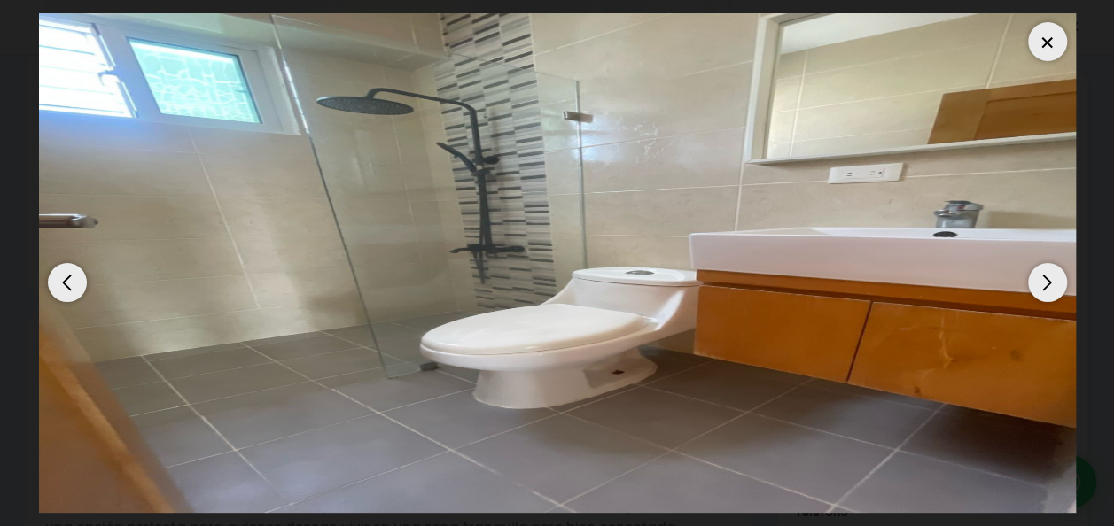
click at [1042, 278] on div "Next slide" at bounding box center [1047, 282] width 39 height 39
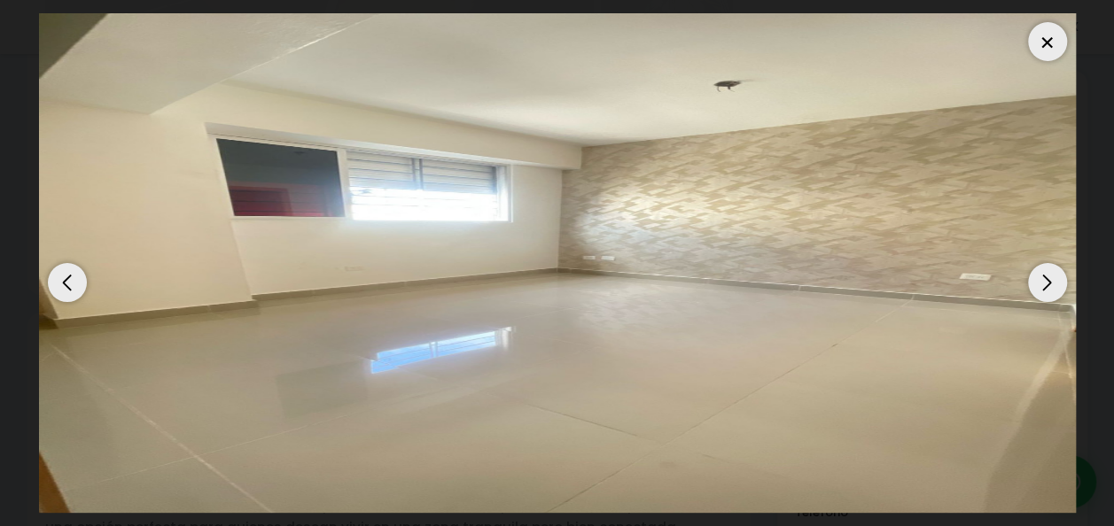
click at [1042, 278] on div "Next slide" at bounding box center [1047, 282] width 39 height 39
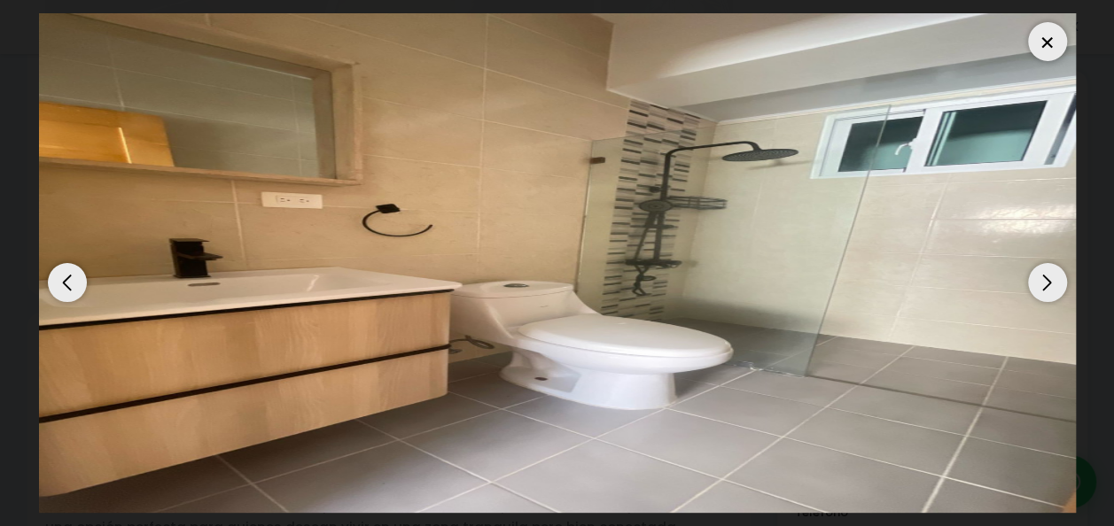
click at [1049, 281] on div "Next slide" at bounding box center [1047, 282] width 39 height 39
